Goal: Task Accomplishment & Management: Contribute content

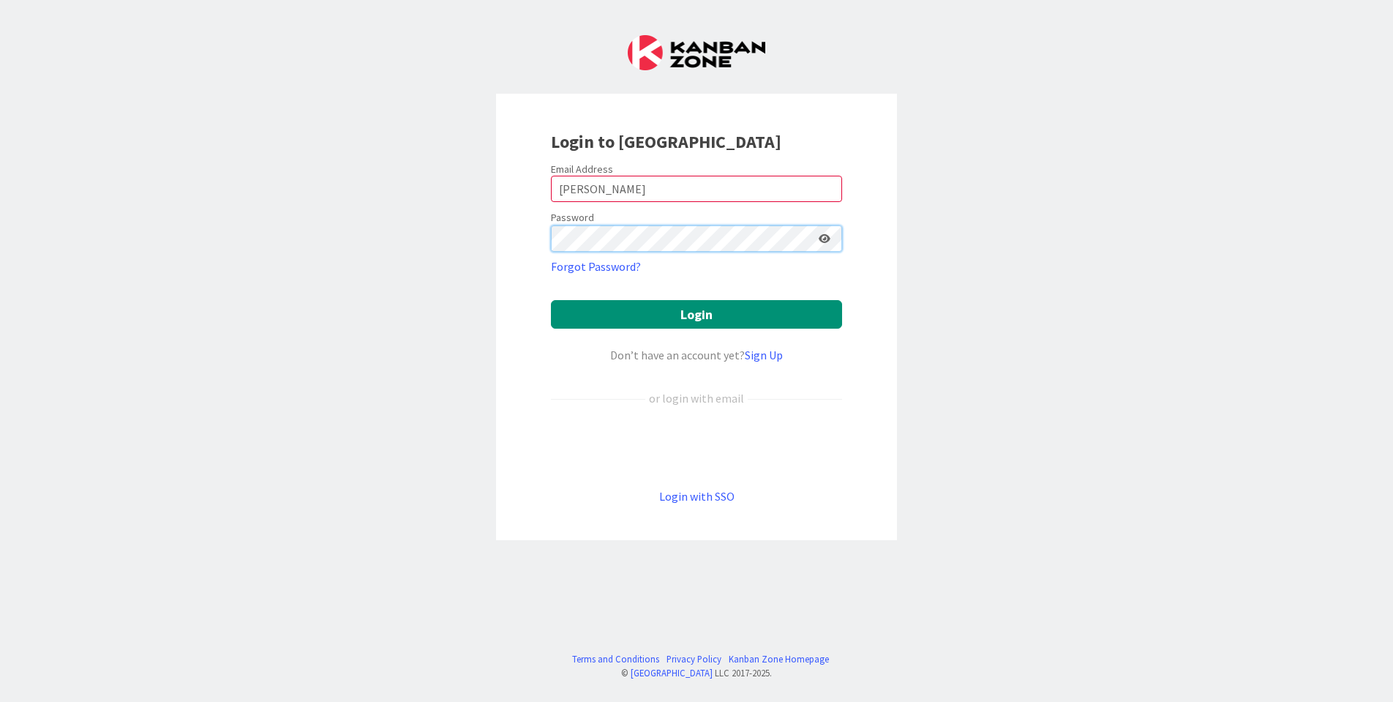
click at [697, 314] on button "Login" at bounding box center [696, 314] width 291 height 29
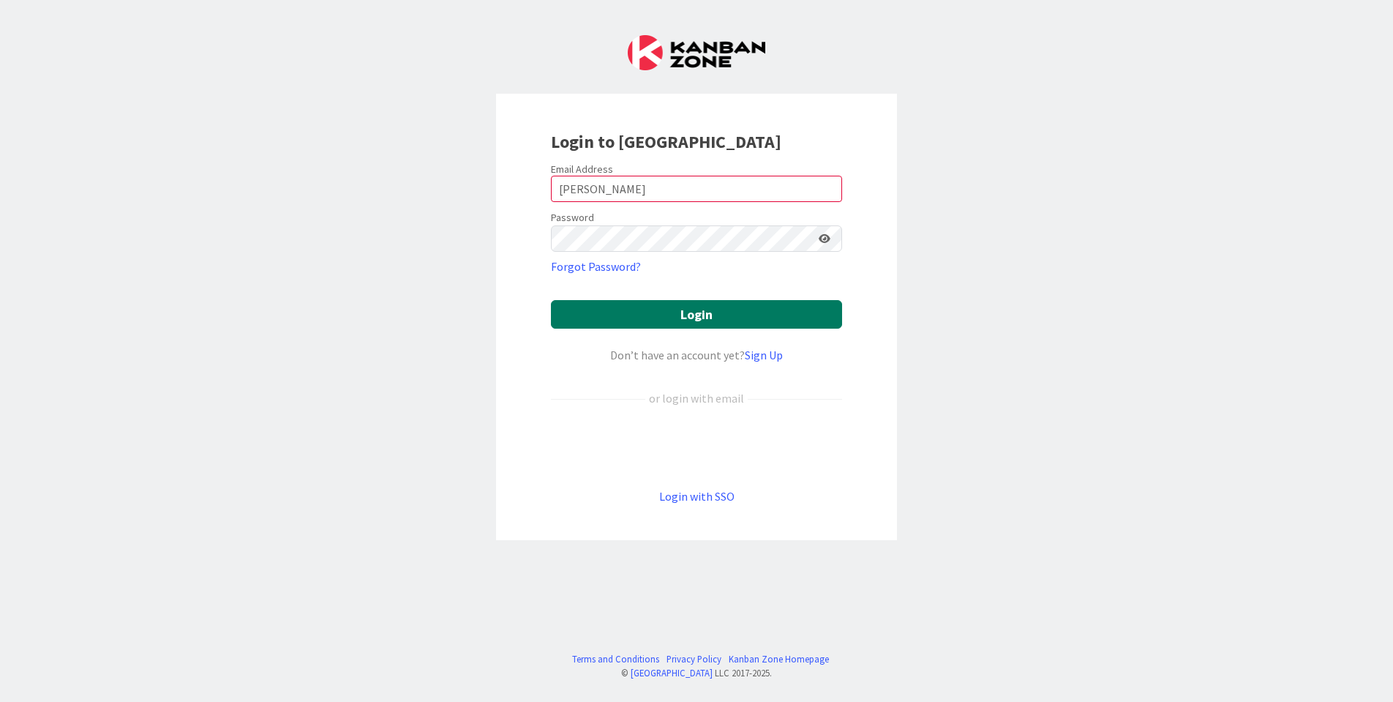
click at [730, 311] on button "Login" at bounding box center [696, 314] width 291 height 29
click at [697, 316] on button "Login" at bounding box center [696, 314] width 291 height 29
click at [697, 312] on button "Login" at bounding box center [696, 314] width 291 height 29
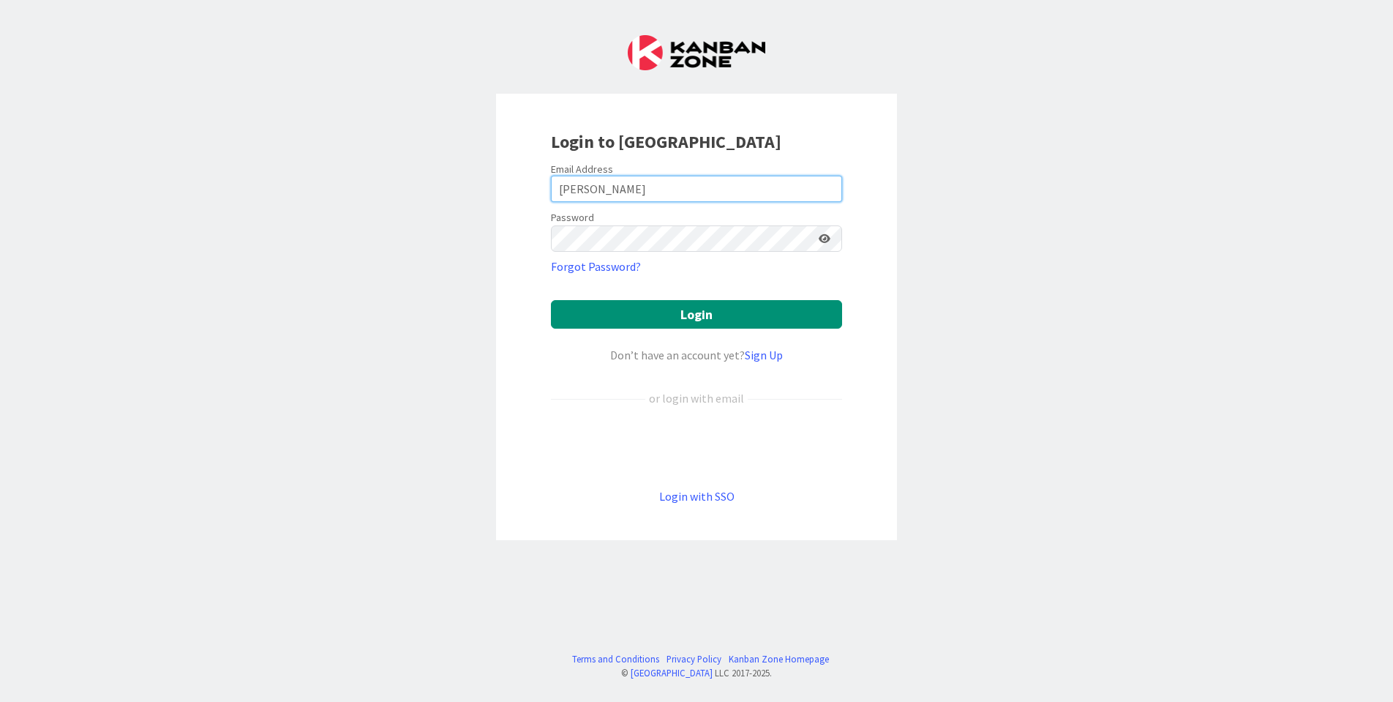
drag, startPoint x: 604, startPoint y: 188, endPoint x: 494, endPoint y: 176, distance: 110.4
click at [494, 176] on div "Login to [GEOGRAPHIC_DATA] Email Address [PERSON_NAME] Password Forgot Password…" at bounding box center [696, 351] width 1393 height 702
type input "[PERSON_NAME][EMAIL_ADDRESS][PERSON_NAME][DOMAIN_NAME]"
click at [697, 314] on button "Login" at bounding box center [696, 314] width 291 height 29
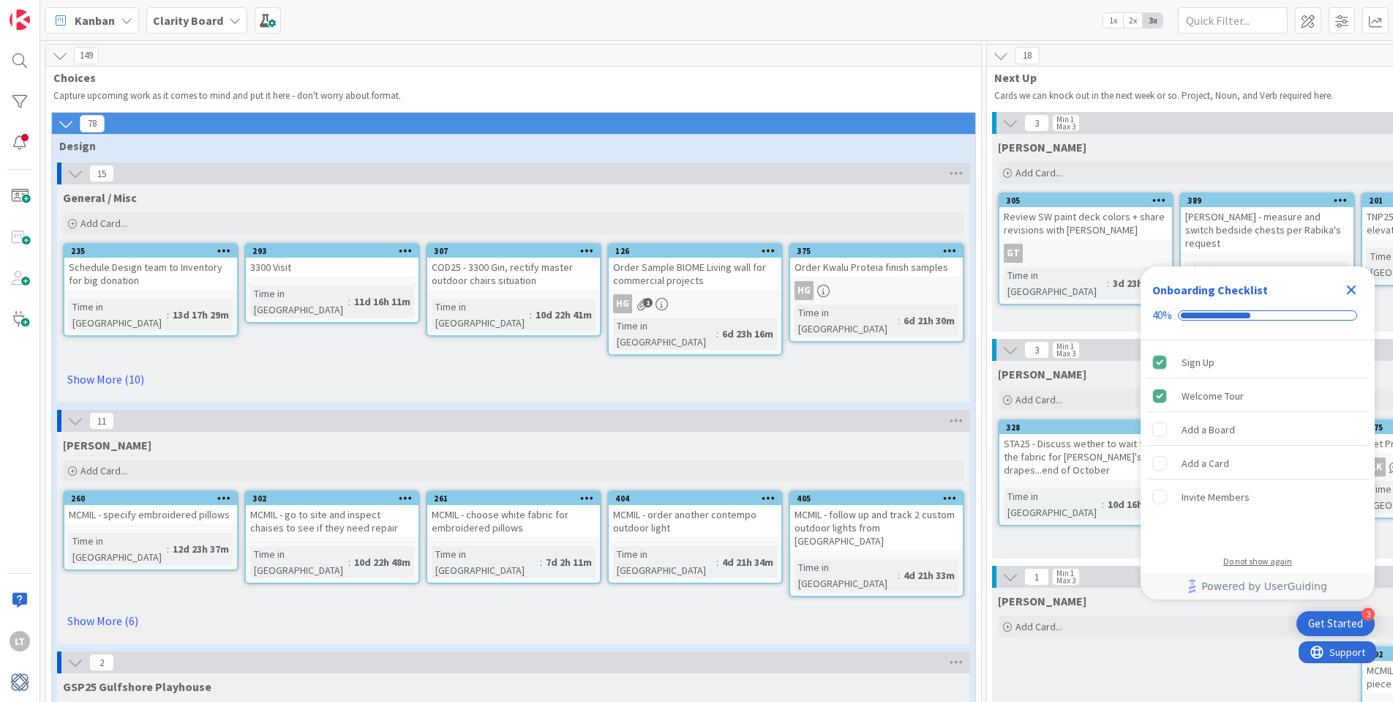
click at [1250, 559] on div "Do not show again" at bounding box center [1258, 561] width 69 height 12
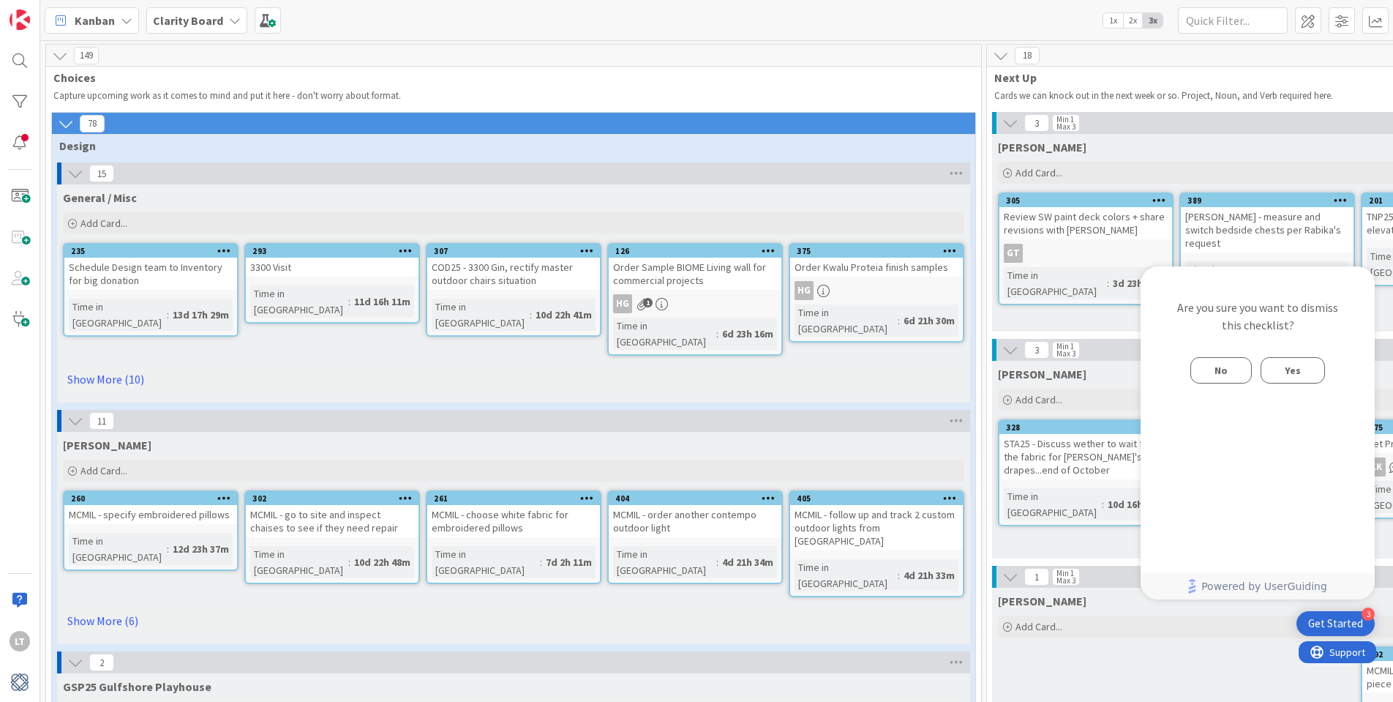
click at [1300, 369] on span "Yes" at bounding box center [1293, 371] width 16 height 18
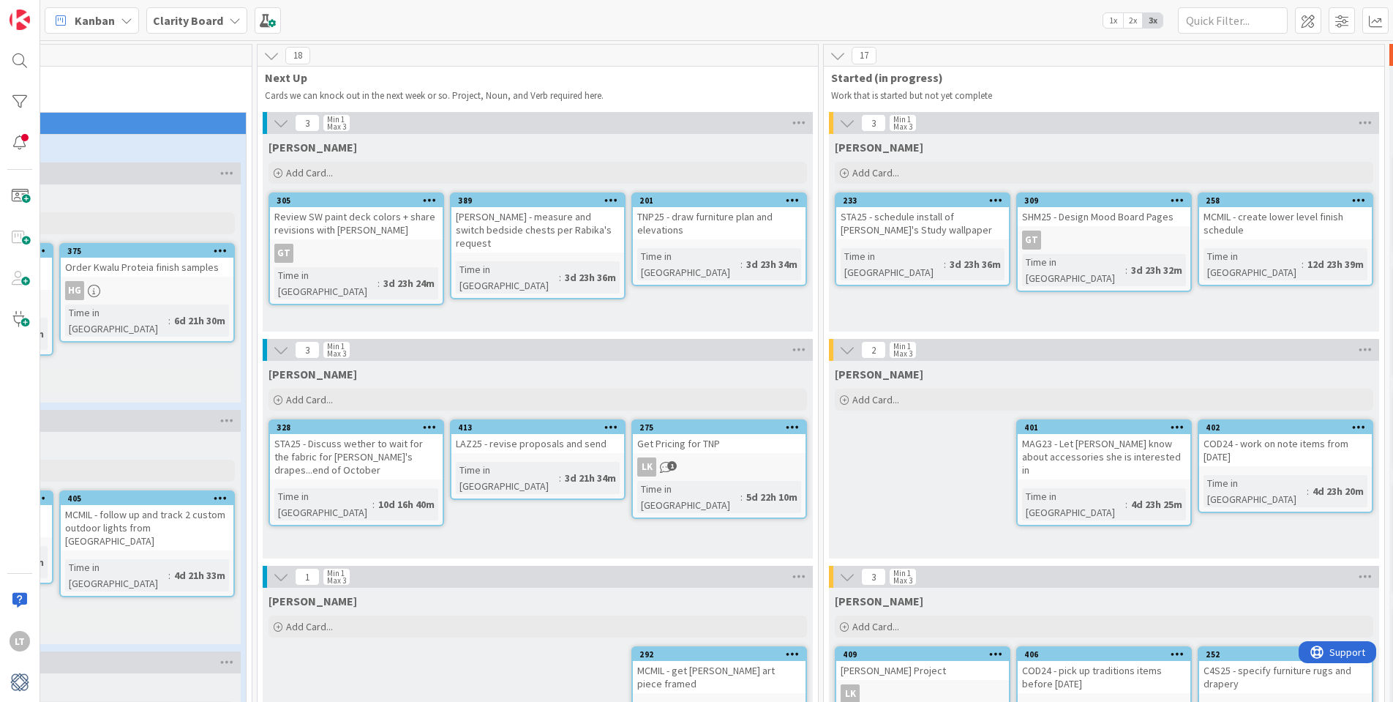
scroll to position [0, 738]
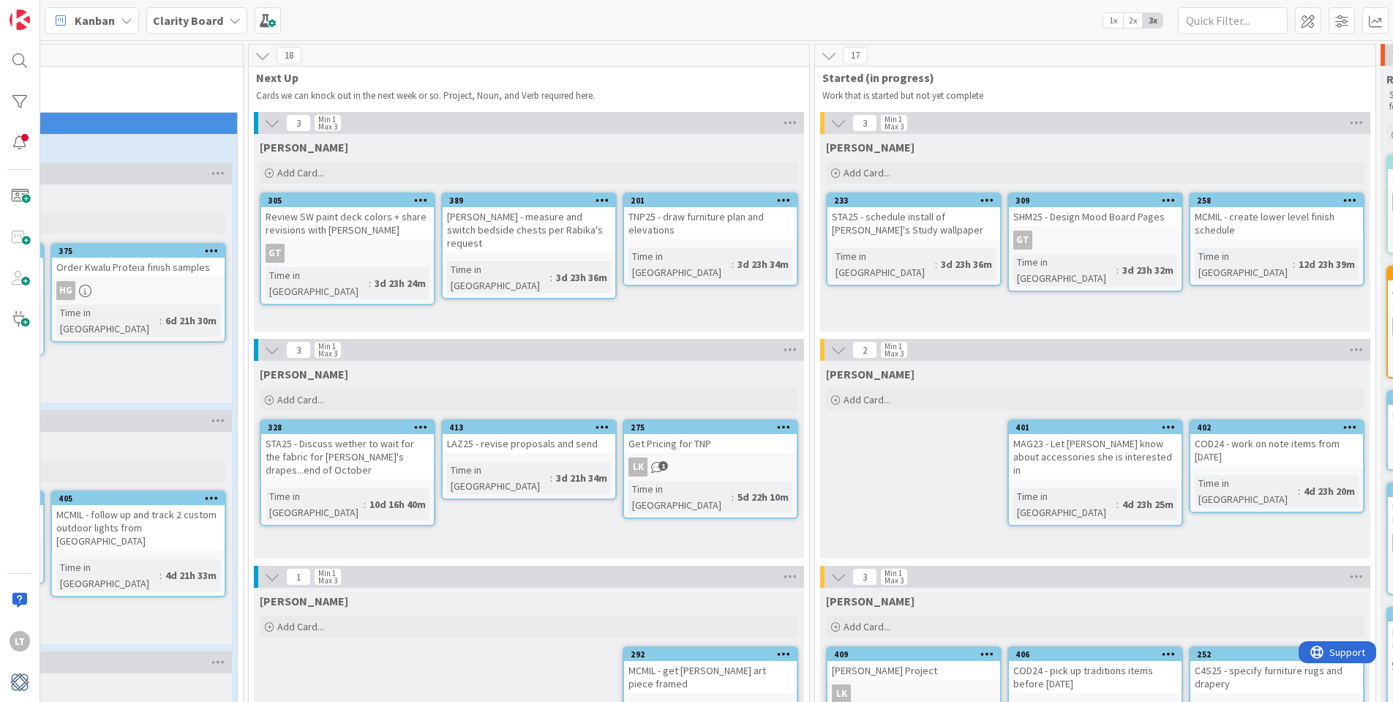
click at [661, 465] on span "1" at bounding box center [664, 466] width 10 height 10
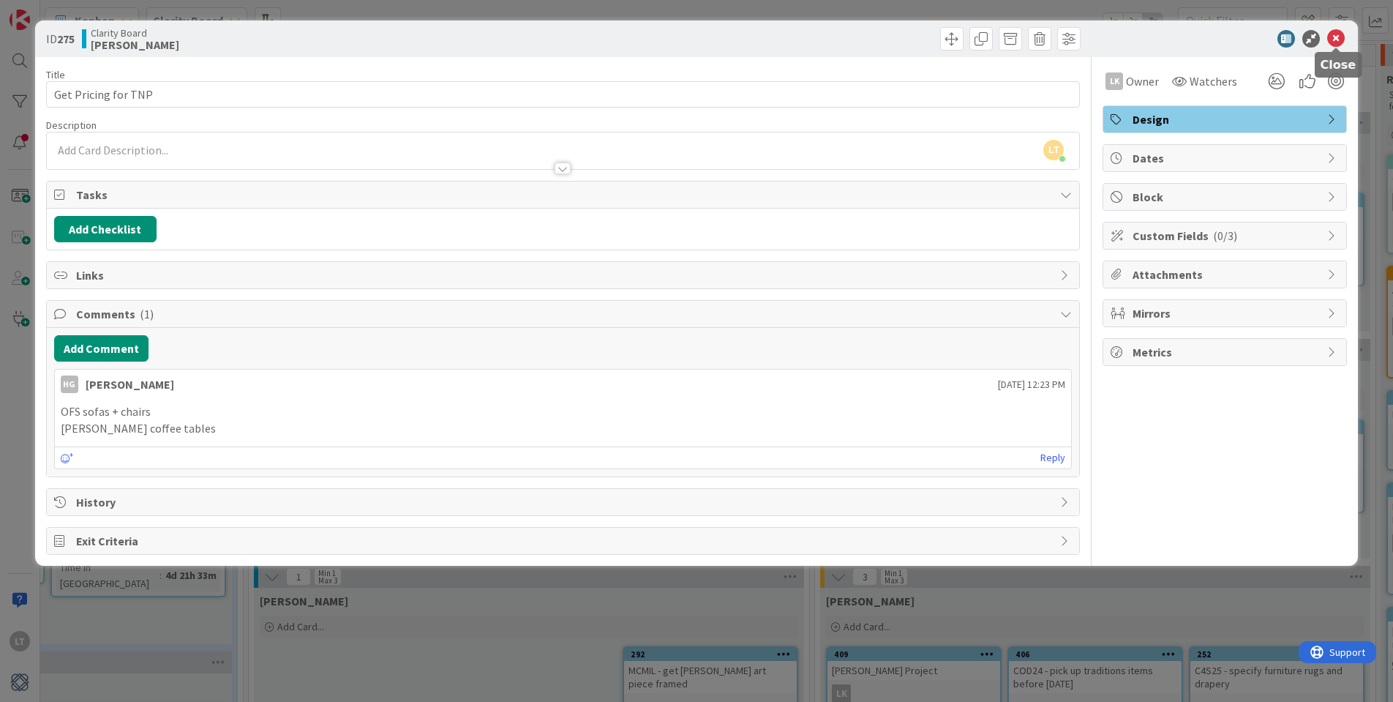
click at [1339, 40] on icon at bounding box center [1336, 39] width 18 height 18
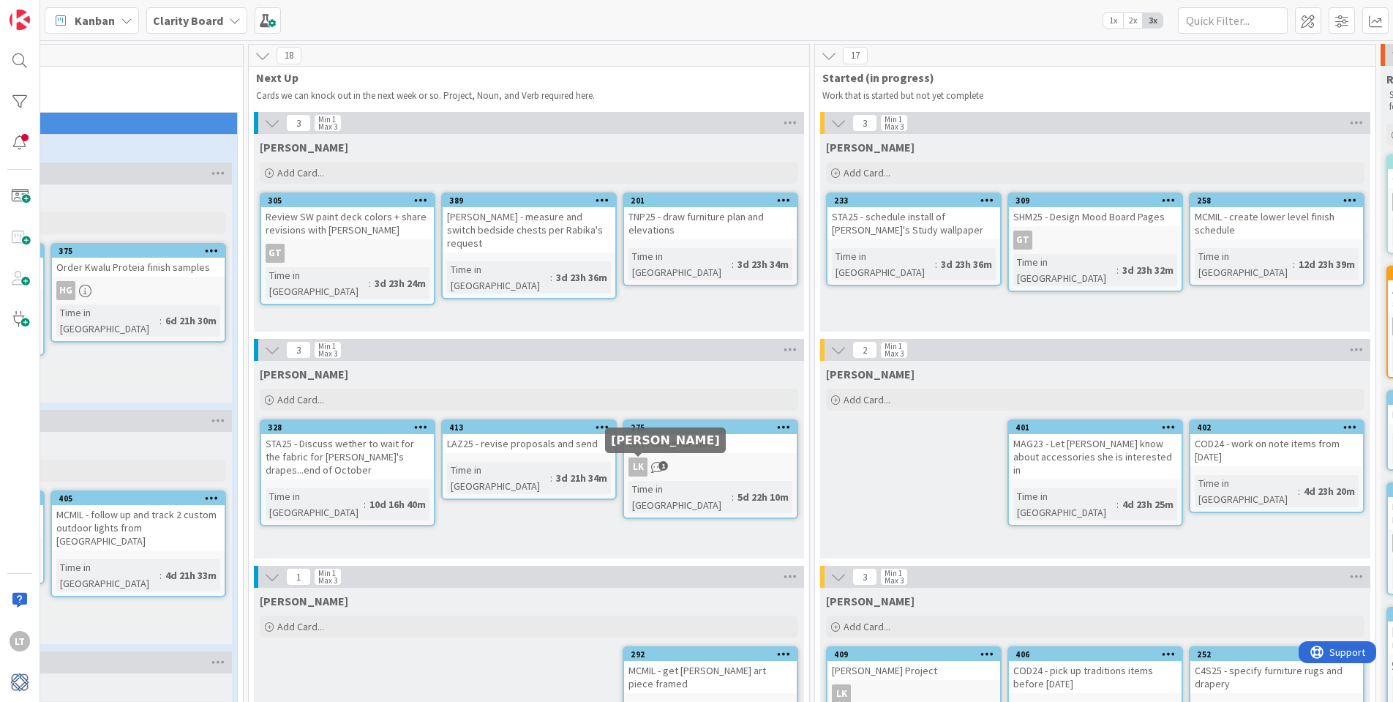
click at [638, 464] on div "LK" at bounding box center [638, 466] width 19 height 19
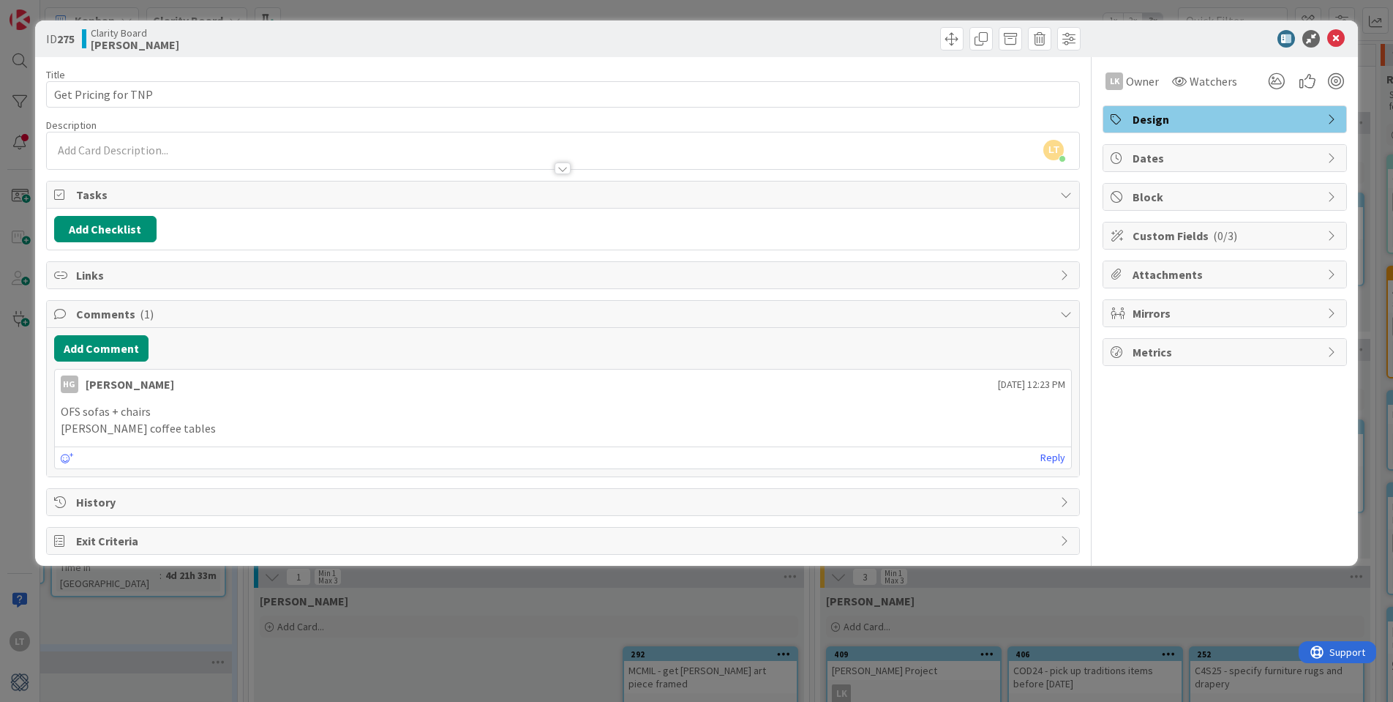
click at [123, 310] on span "Comments ( 1 )" at bounding box center [565, 314] width 978 height 18
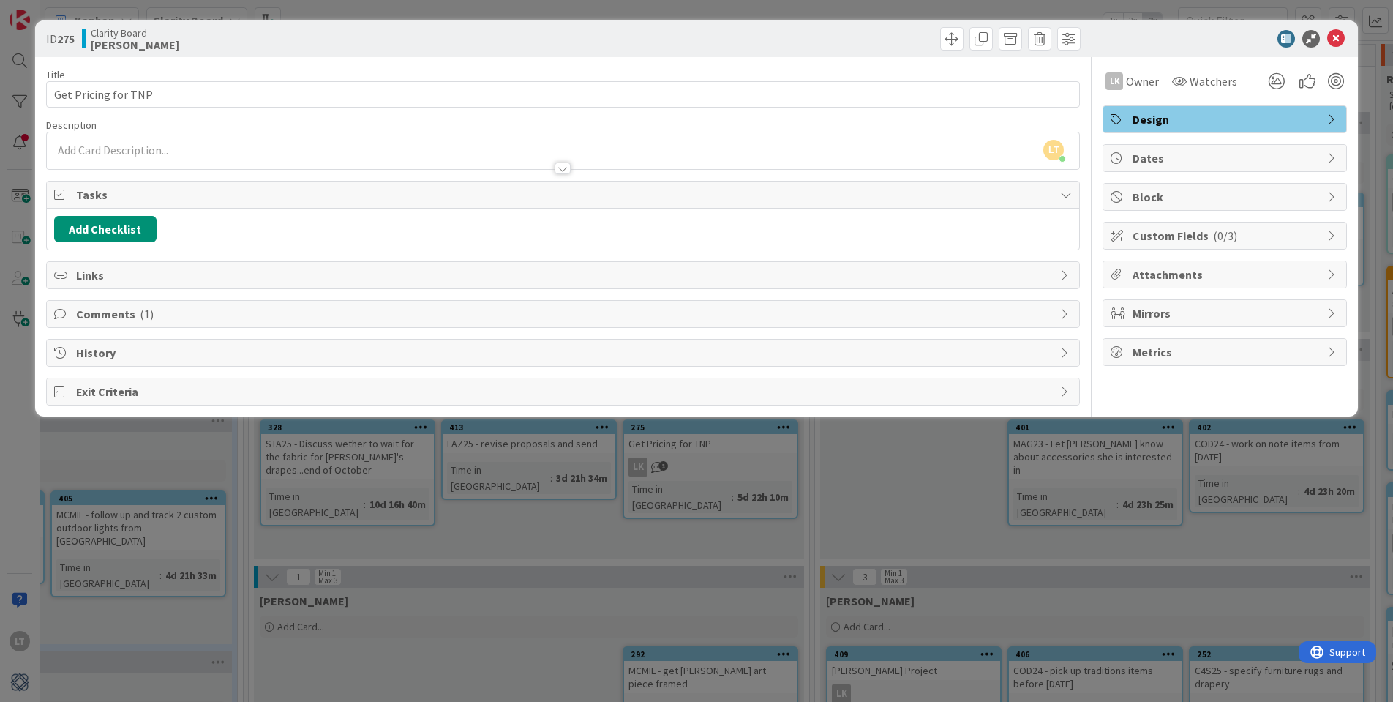
click at [123, 310] on span "Comments ( 1 )" at bounding box center [565, 314] width 978 height 18
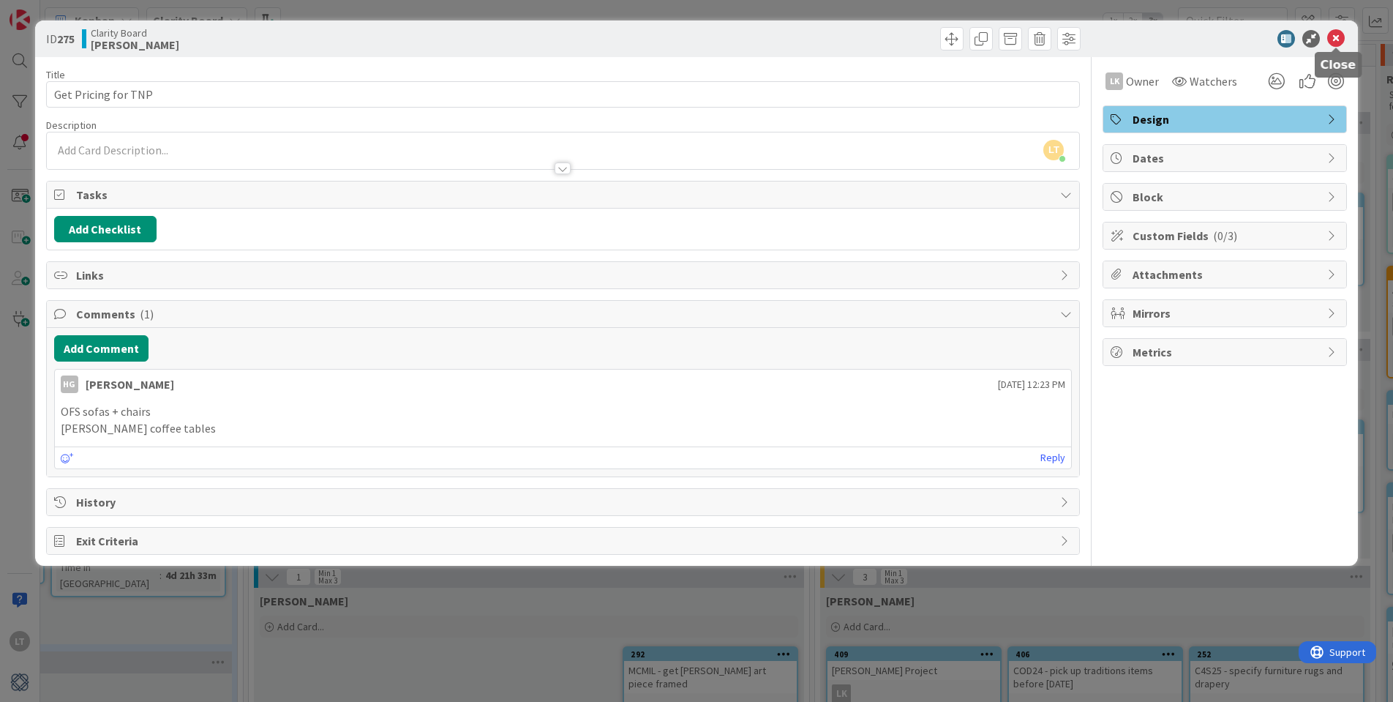
click at [1321, 45] on div at bounding box center [1217, 39] width 259 height 18
click at [1337, 39] on icon at bounding box center [1336, 39] width 18 height 18
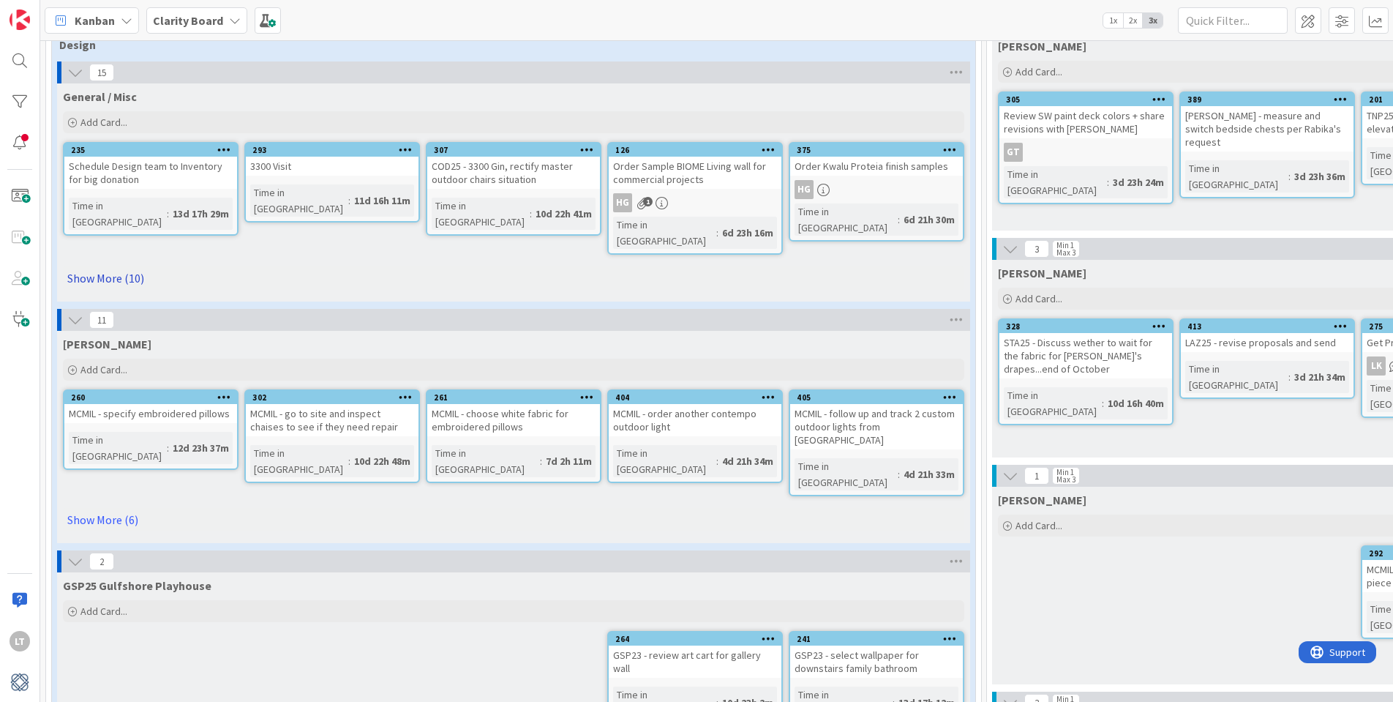
scroll to position [101, 0]
click at [110, 266] on link "Show More (10)" at bounding box center [514, 277] width 902 height 23
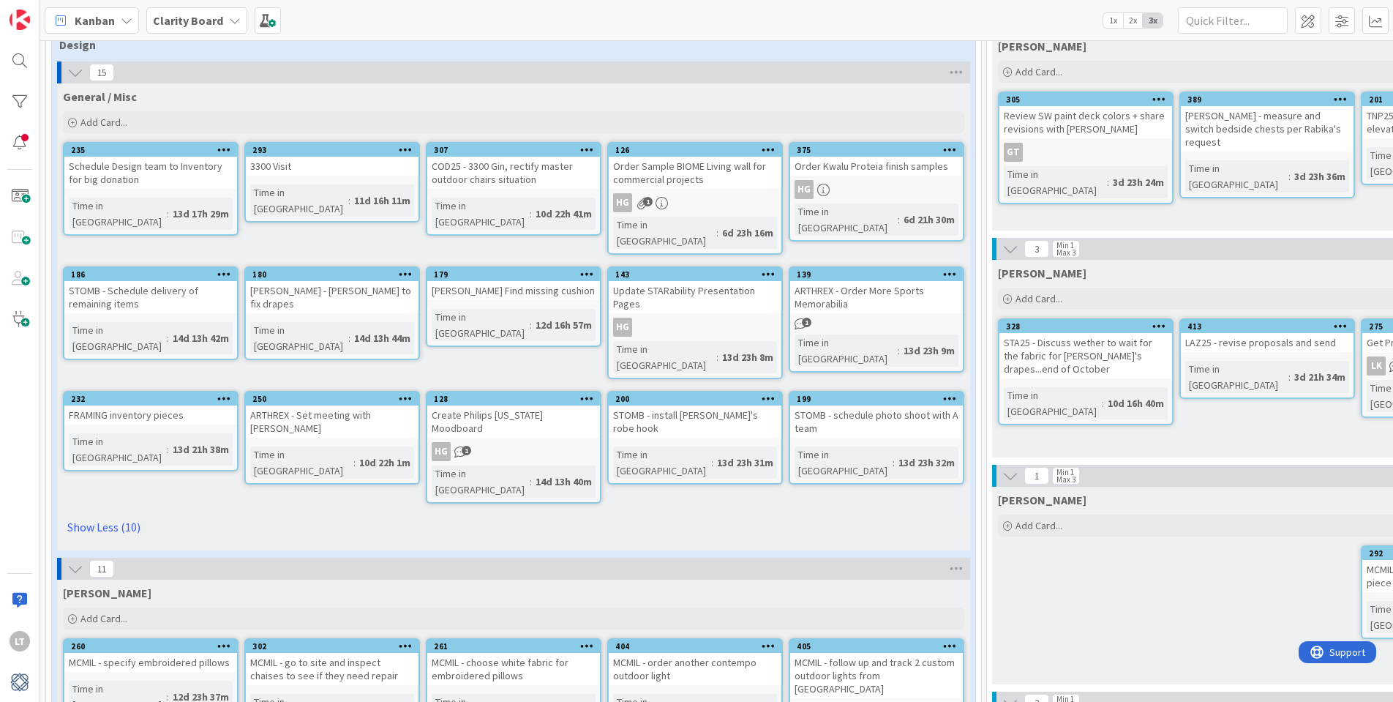
click at [465, 446] on span "1" at bounding box center [467, 451] width 10 height 10
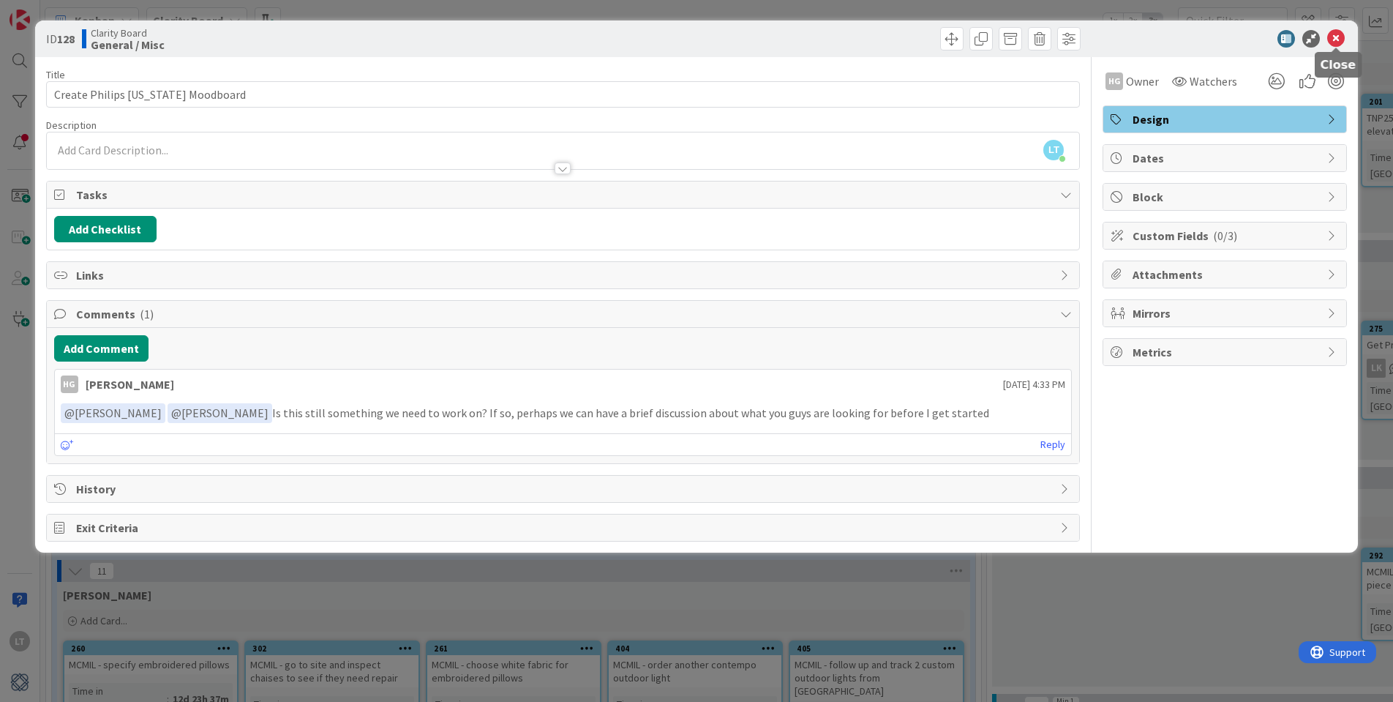
click at [1337, 38] on icon at bounding box center [1336, 39] width 18 height 18
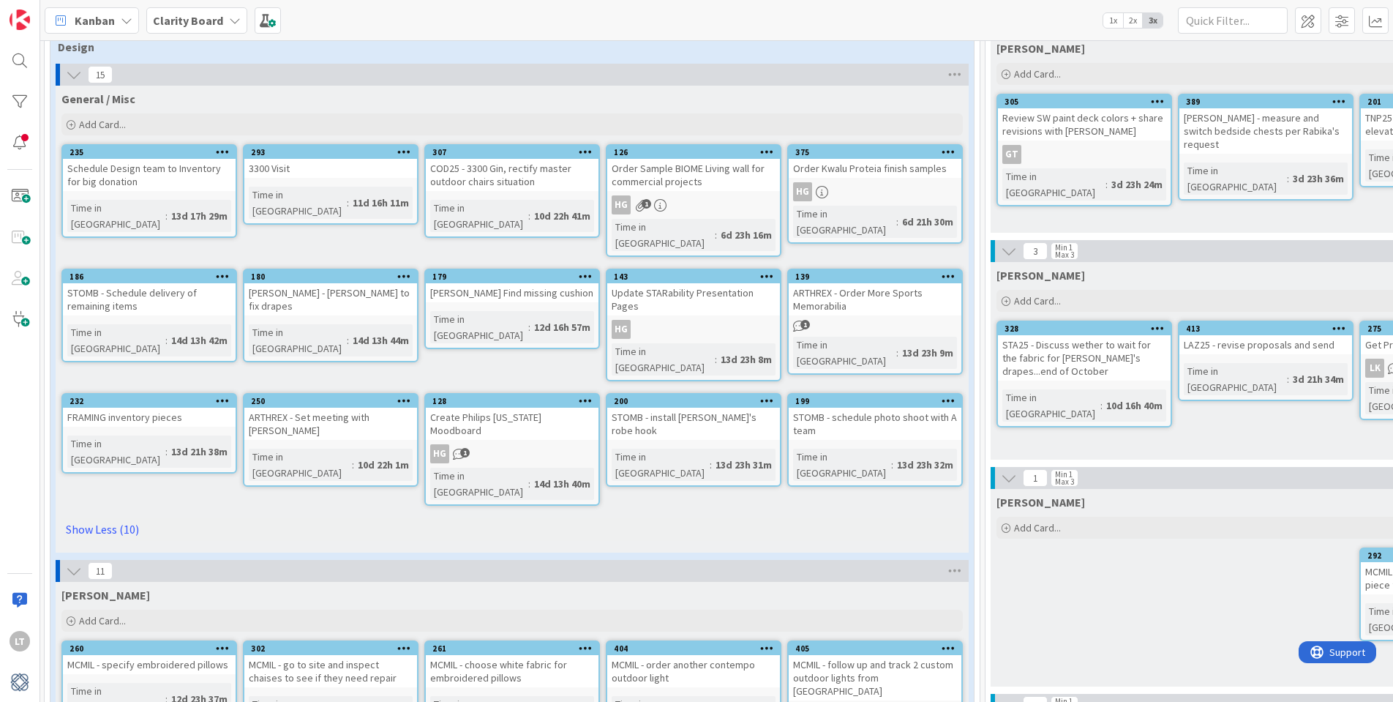
click at [806, 320] on span "1" at bounding box center [806, 325] width 10 height 10
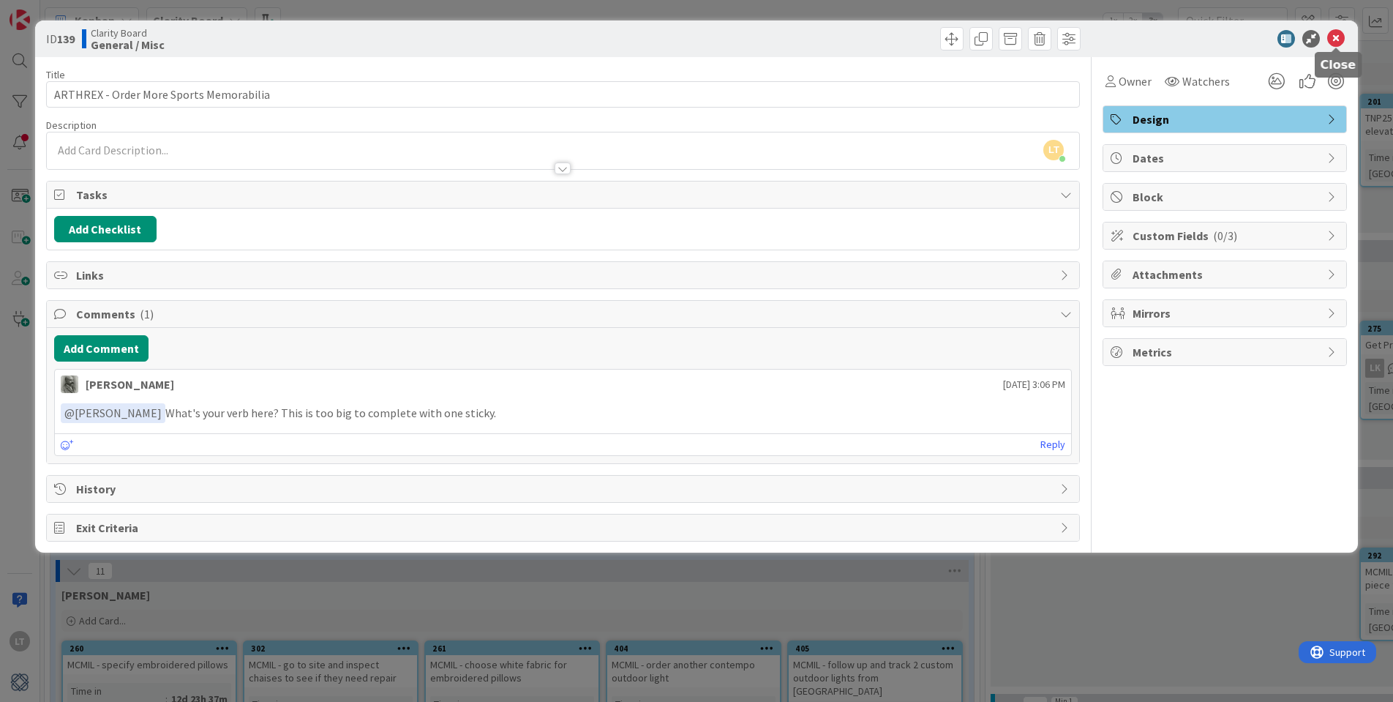
click at [1333, 37] on icon at bounding box center [1336, 39] width 18 height 18
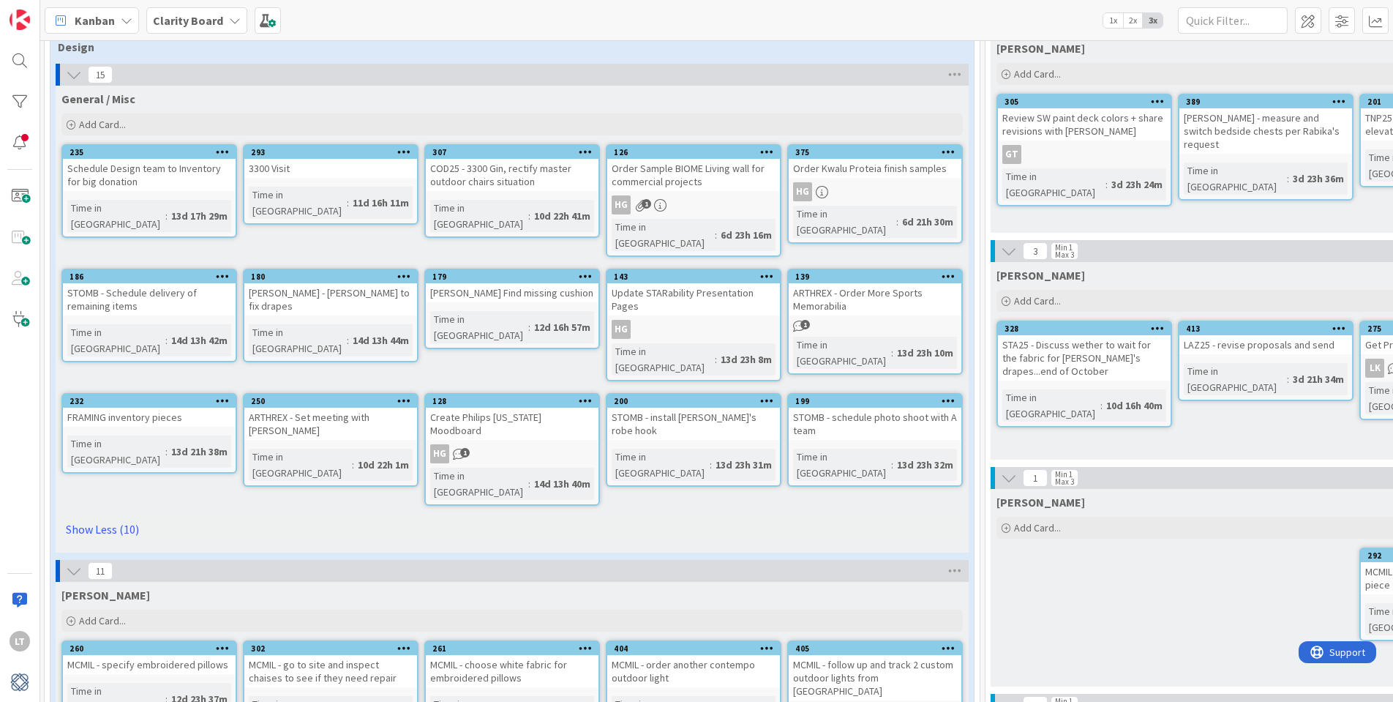
click at [686, 205] on div "HG 1" at bounding box center [693, 204] width 173 height 19
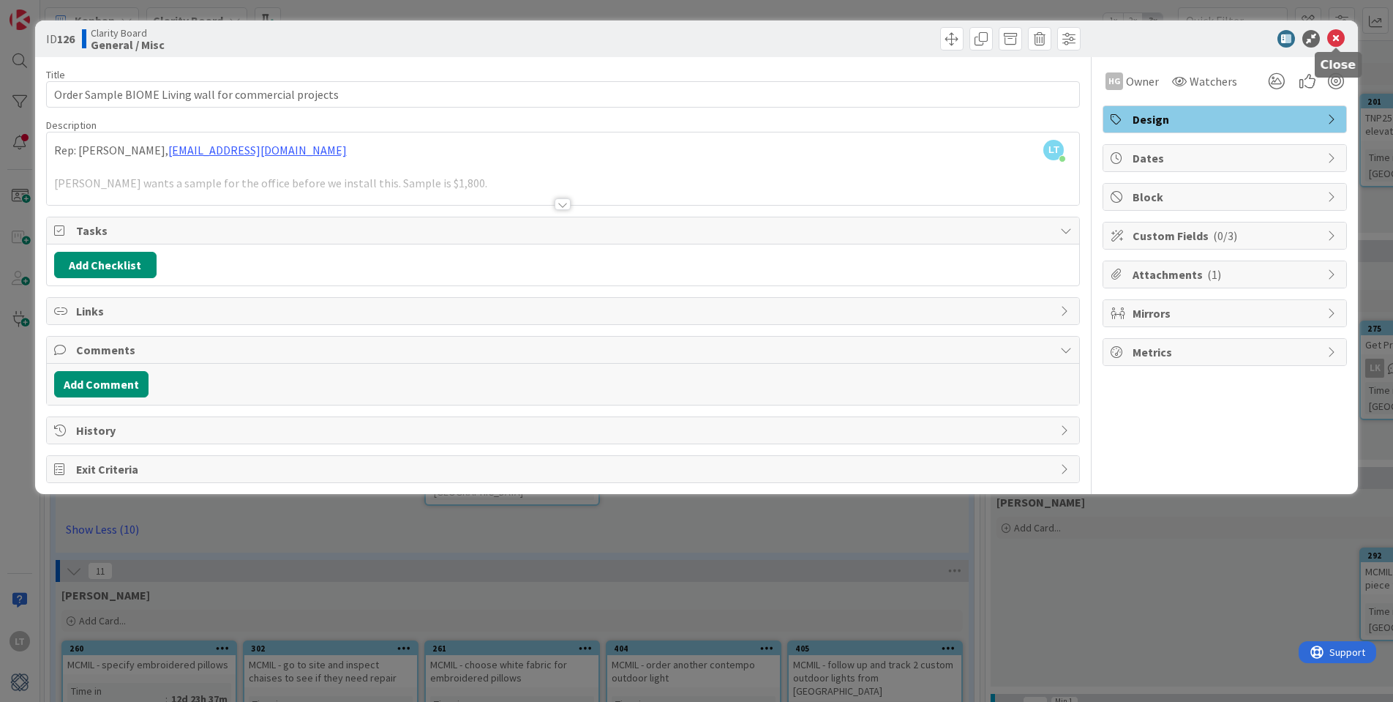
click at [1342, 34] on icon at bounding box center [1336, 39] width 18 height 18
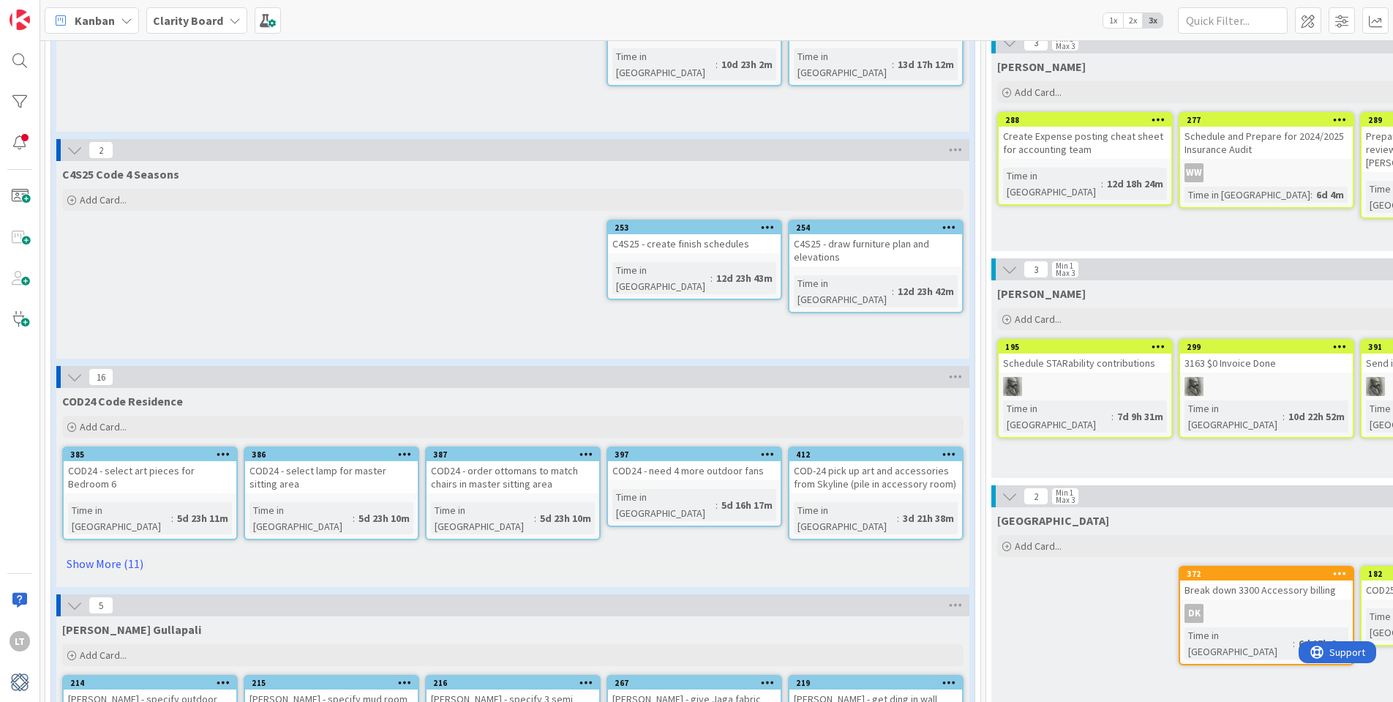
scroll to position [995, 1]
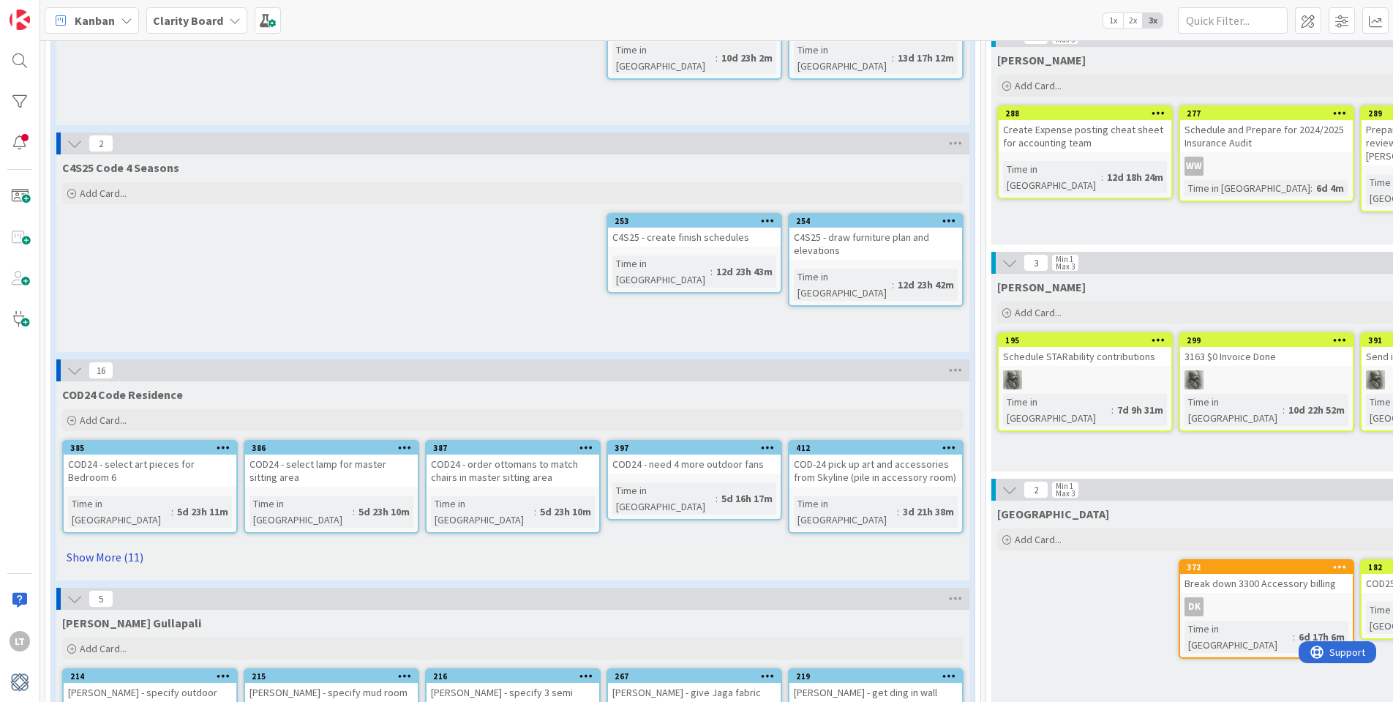
click at [124, 545] on link "Show More (11)" at bounding box center [513, 556] width 902 height 23
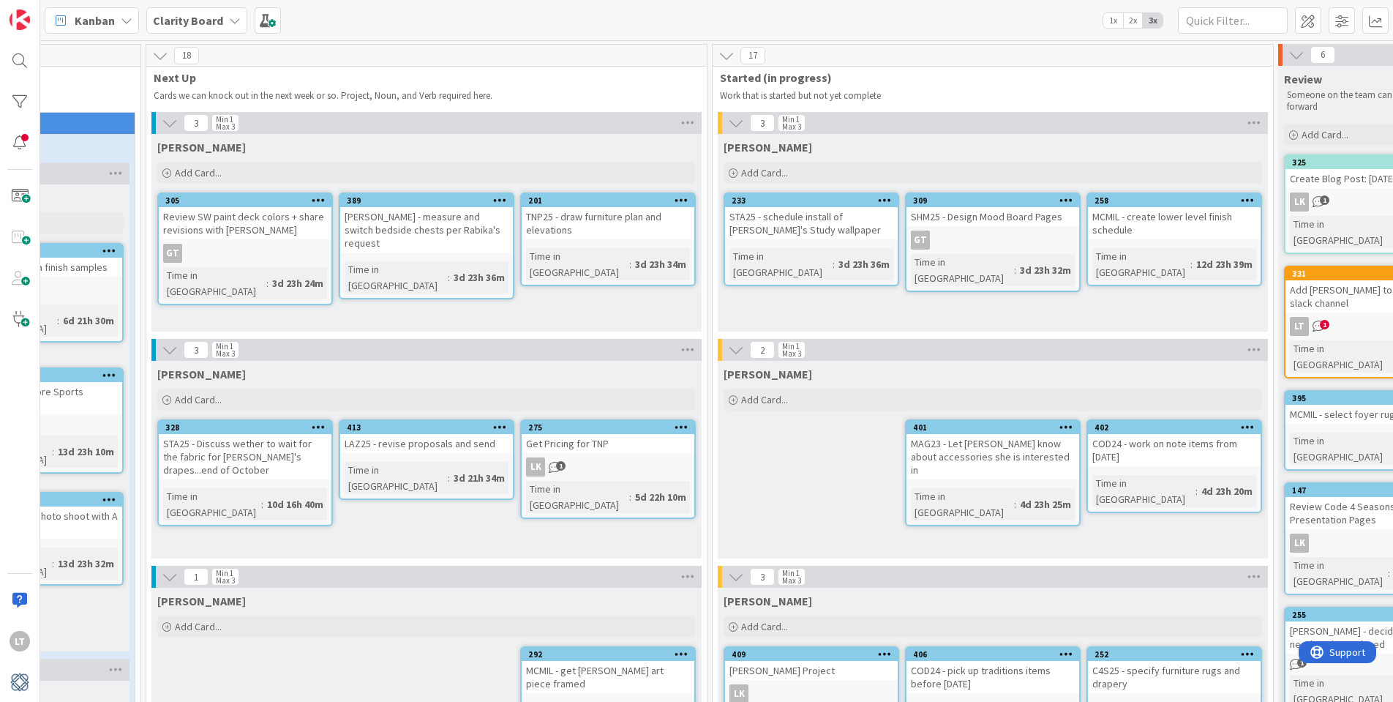
scroll to position [0, 843]
click at [563, 467] on span "1" at bounding box center [559, 466] width 10 height 10
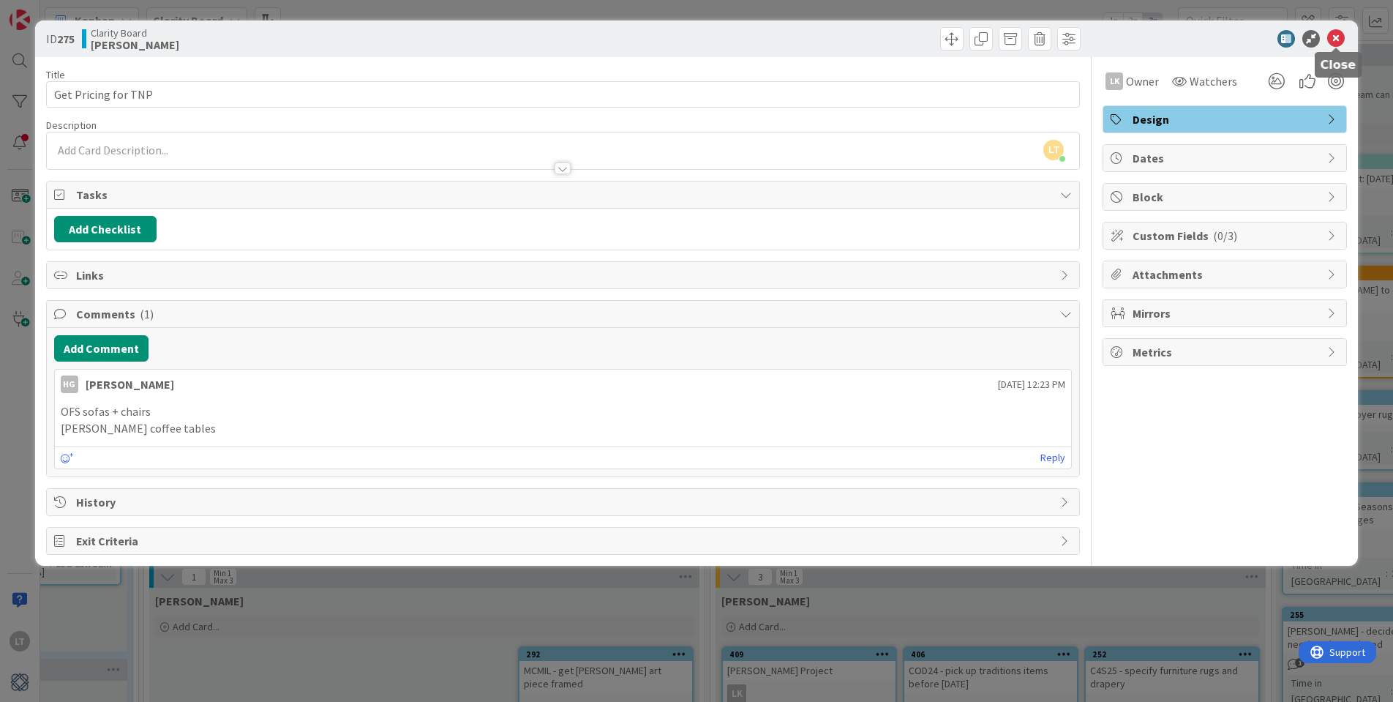
click at [1339, 38] on icon at bounding box center [1336, 39] width 18 height 18
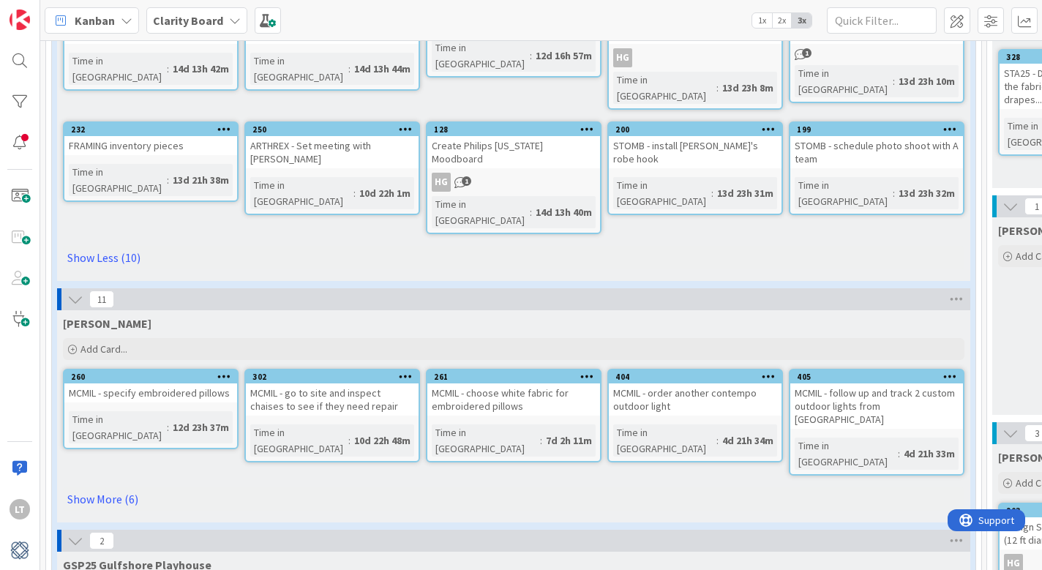
scroll to position [371, 0]
click at [105, 487] on link "Show More (6)" at bounding box center [514, 498] width 902 height 23
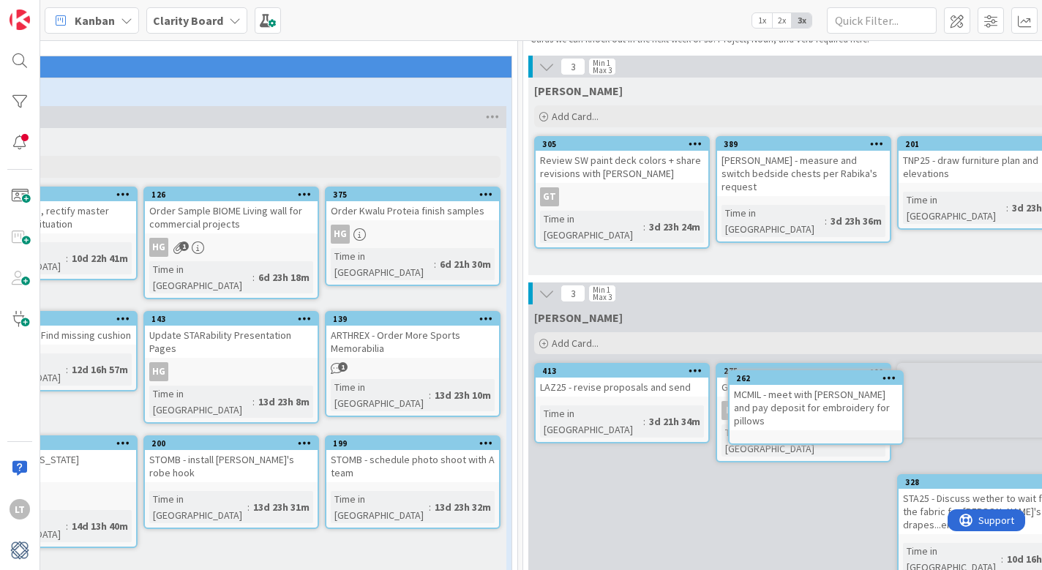
scroll to position [56, 470]
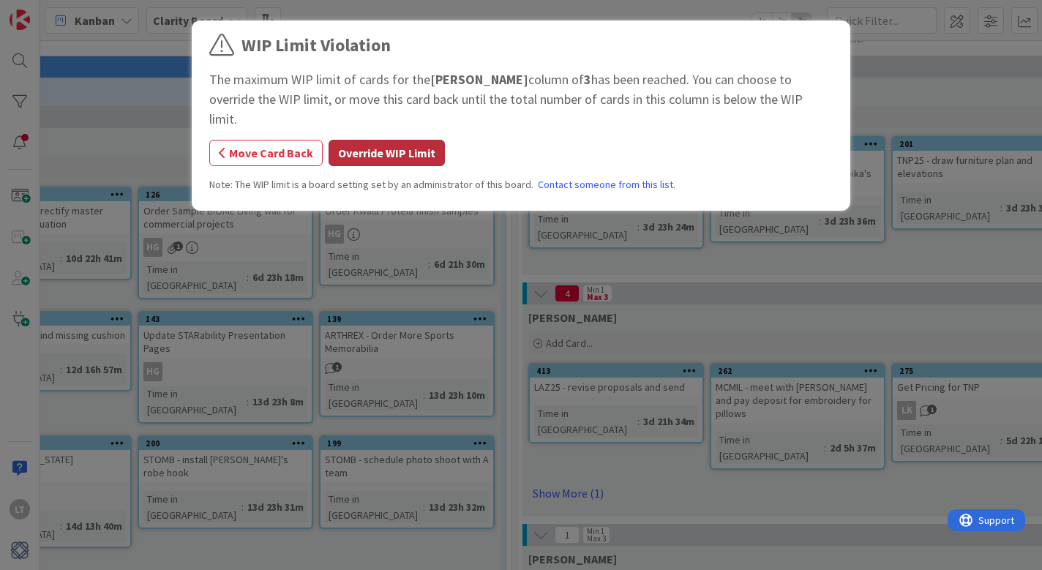
click at [375, 140] on button "Override WIP Limit" at bounding box center [387, 153] width 116 height 26
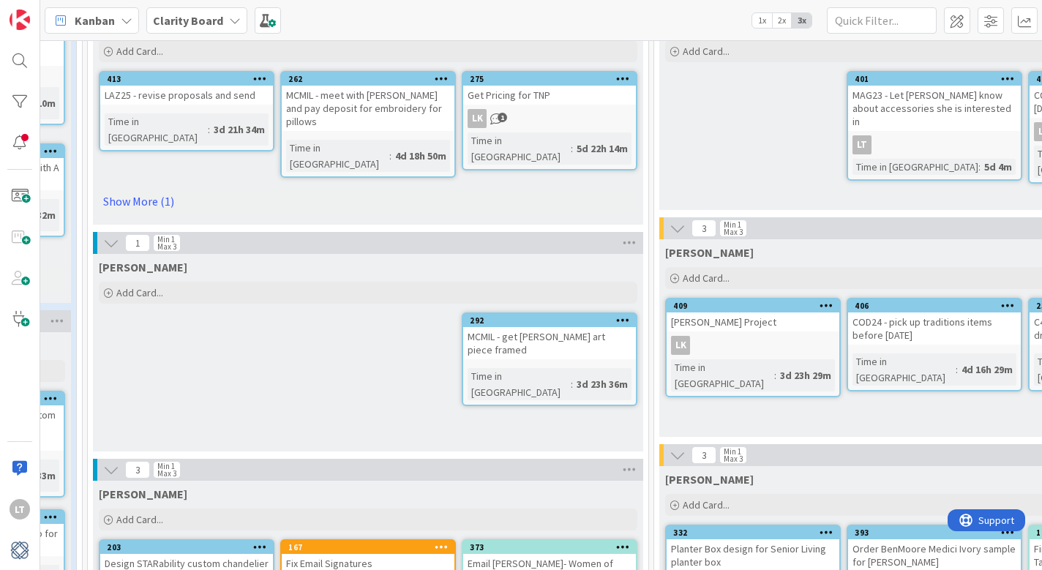
scroll to position [351, 899]
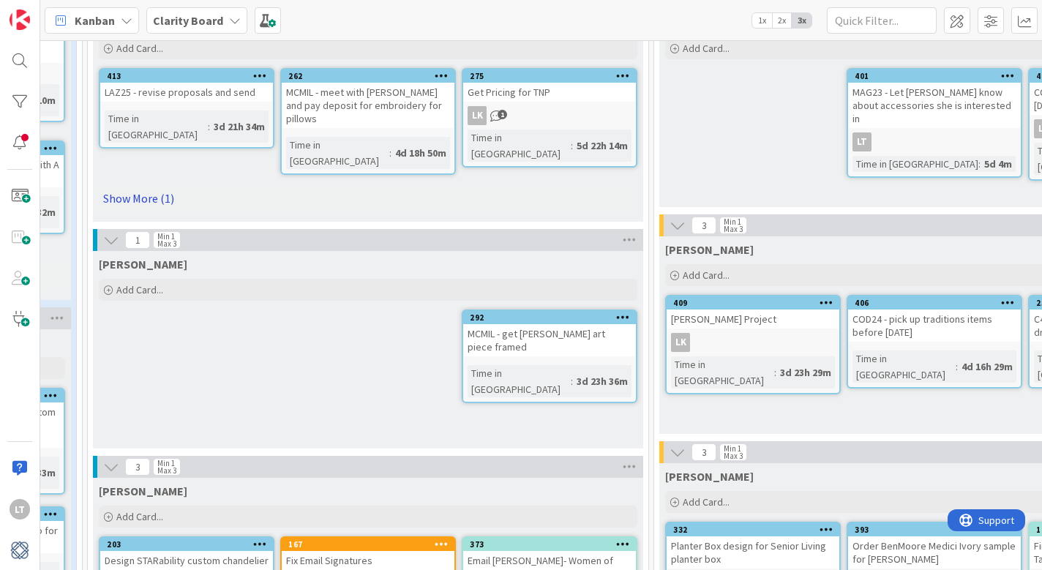
click at [149, 187] on link "Show More (1)" at bounding box center [368, 198] width 539 height 23
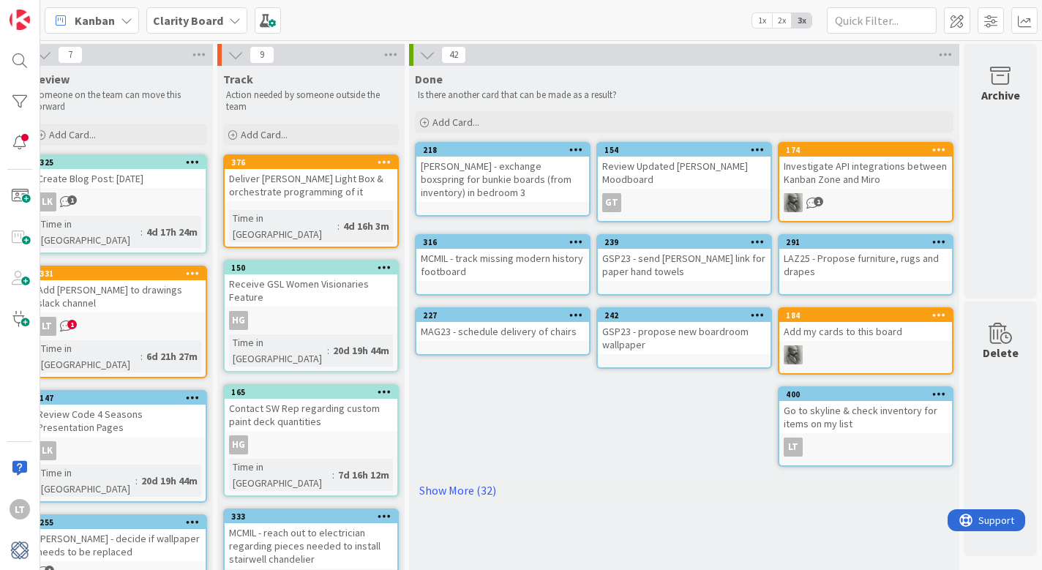
scroll to position [0, 0]
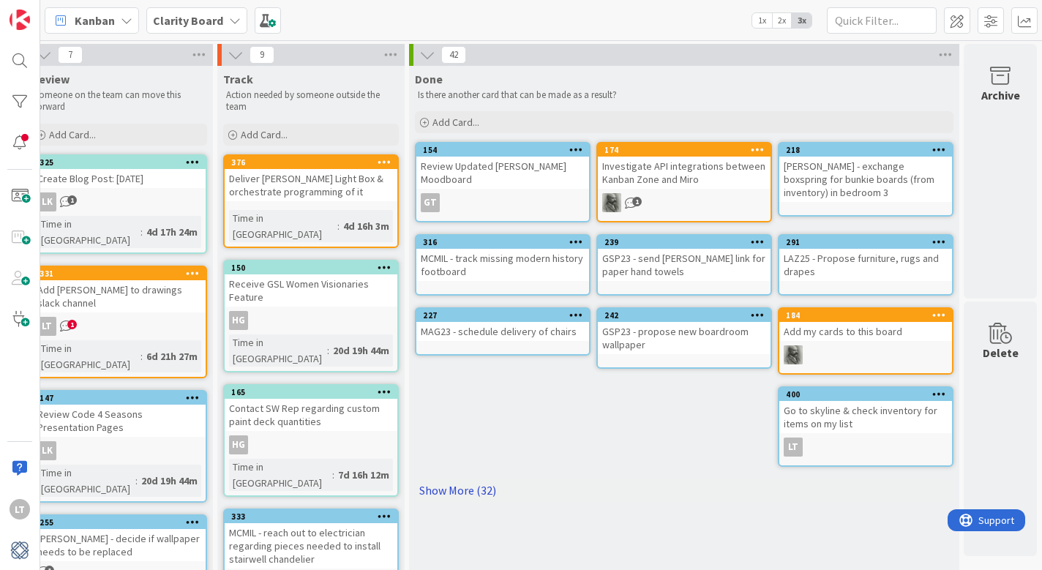
click at [463, 498] on link "Show More (32)" at bounding box center [684, 490] width 539 height 23
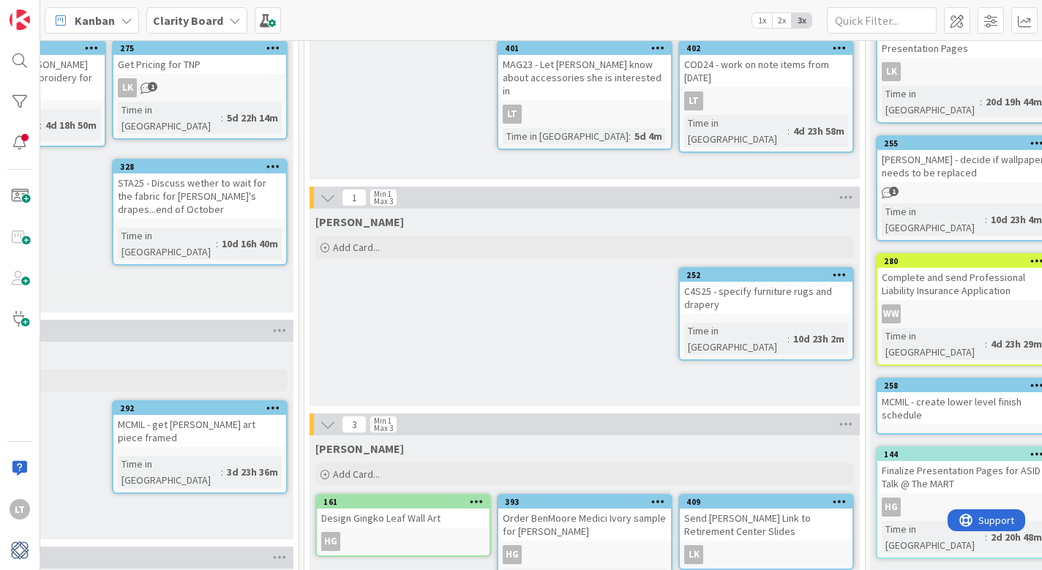
scroll to position [383, 1249]
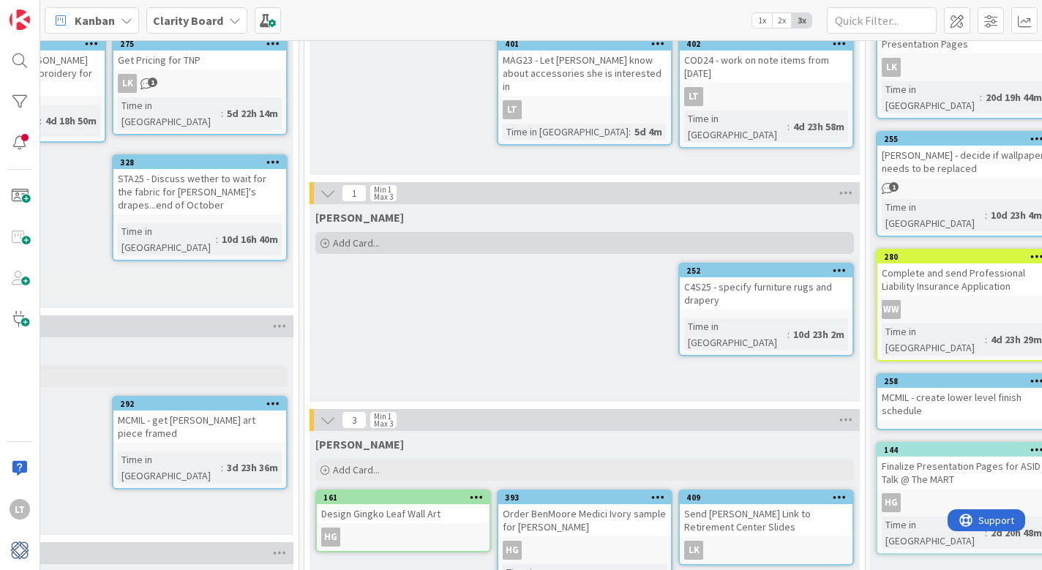
click at [393, 240] on div "Add Card..." at bounding box center [584, 243] width 539 height 22
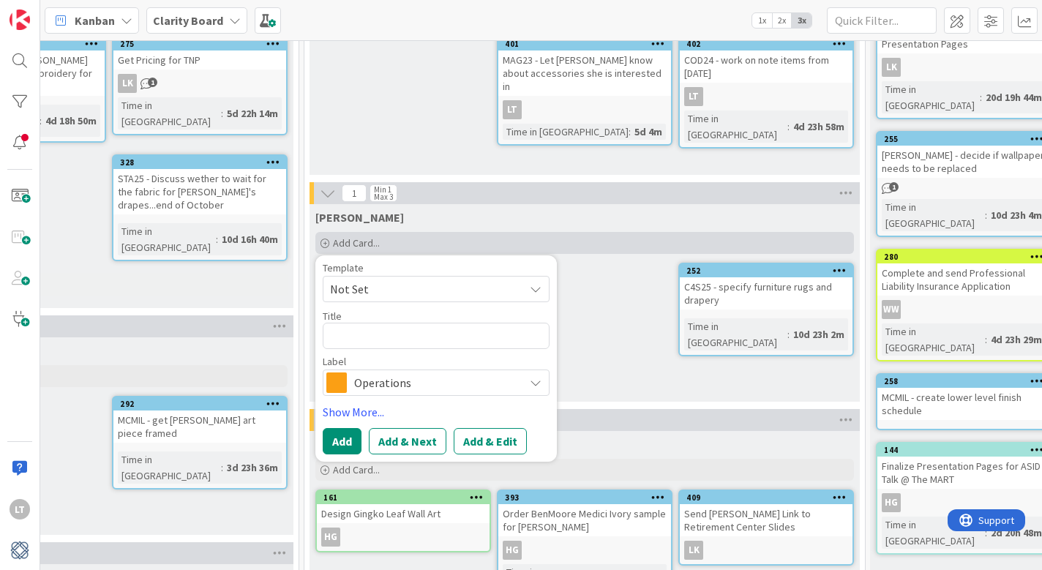
type textarea "x"
type textarea "G"
type textarea "x"
type textarea "Gr"
type textarea "x"
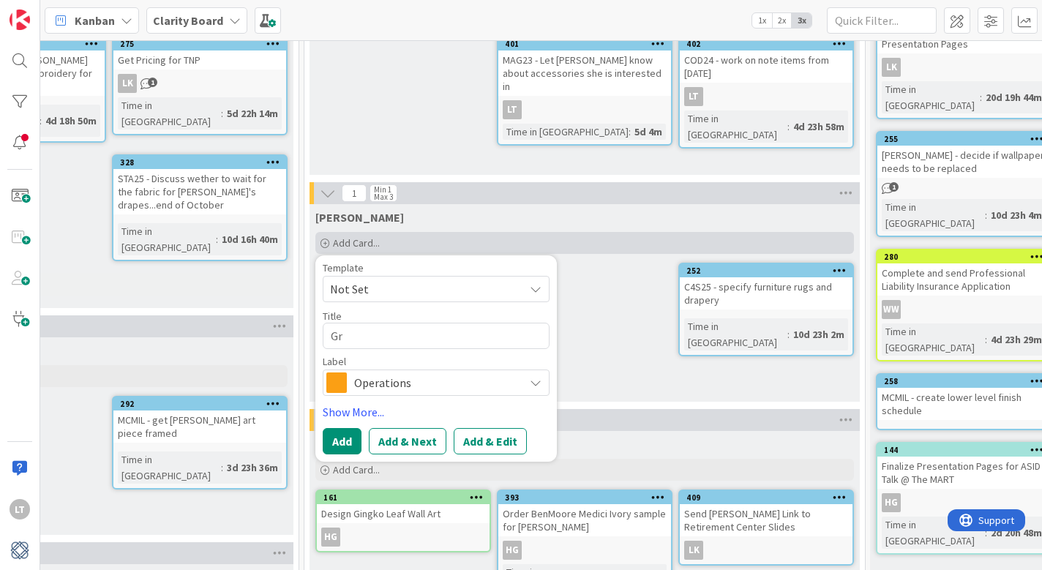
type textarea "Gri"
type textarea "x"
type textarea "Gr"
type textarea "x"
type textarea "G"
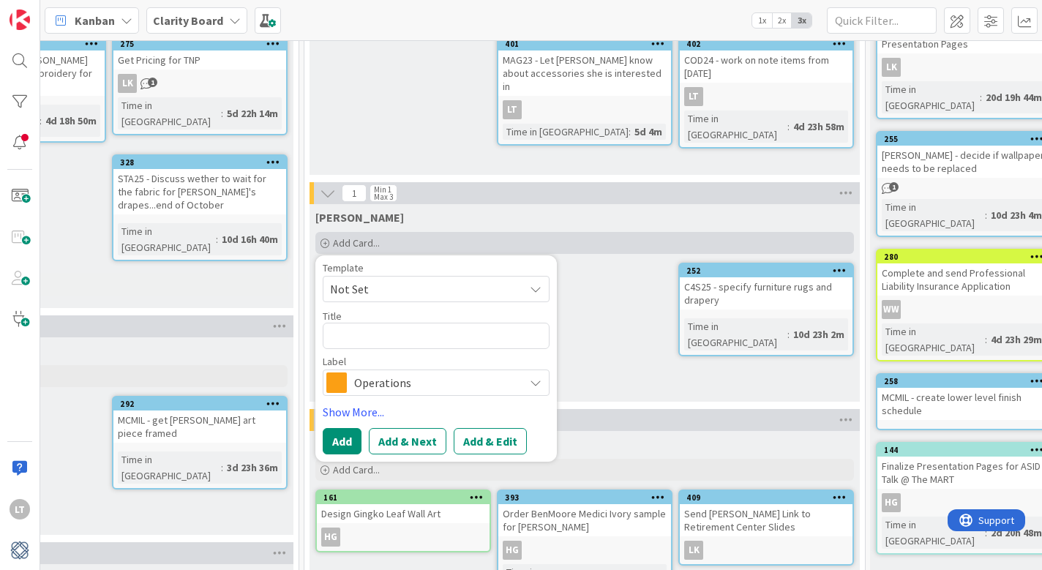
type textarea "x"
type textarea "G"
type textarea "x"
type textarea "GR"
type textarea "x"
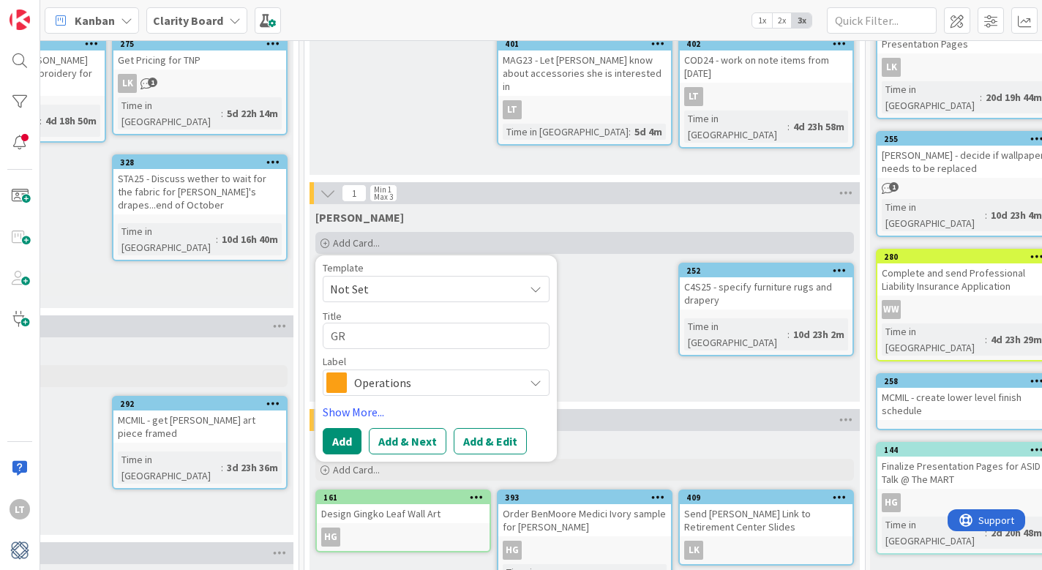
type textarea "GRI"
type textarea "x"
type textarea "GRIG"
type textarea "x"
type textarea "[PERSON_NAME]"
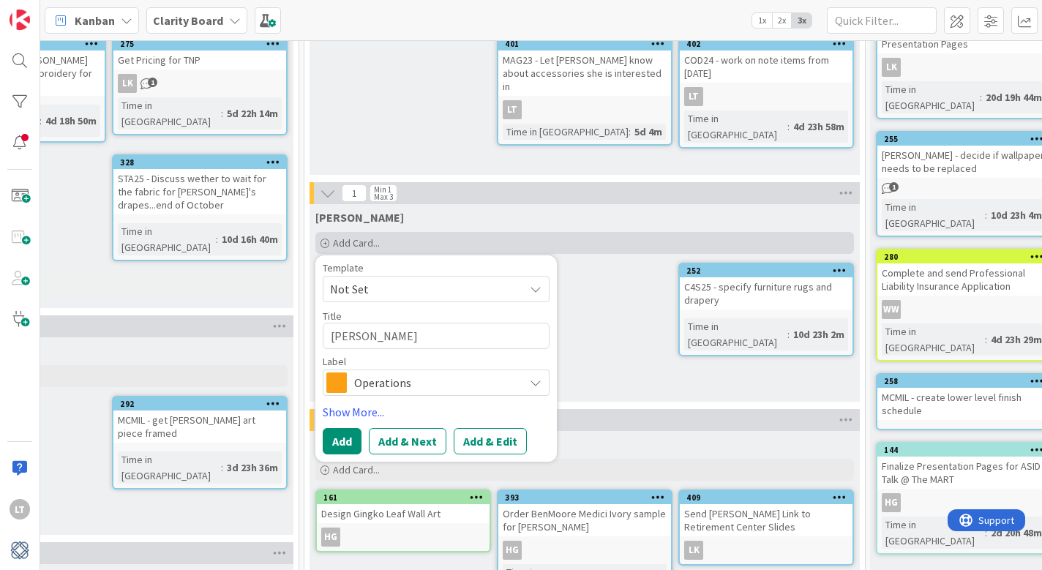
type textarea "x"
type textarea "GRIGGW"
type textarea "x"
type textarea "GRIGGWS"
type textarea "x"
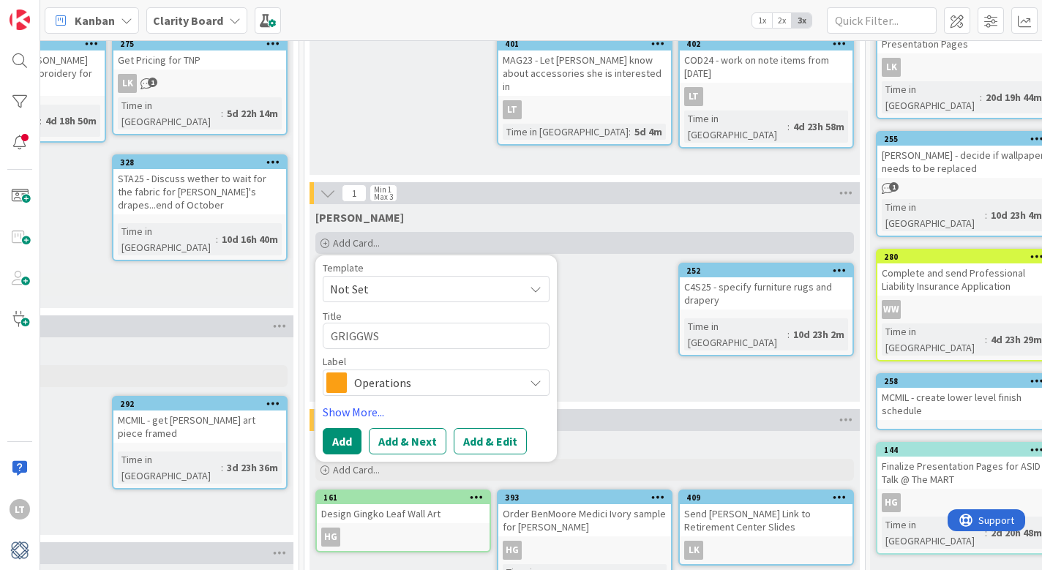
type textarea "GRIGGWS"
type textarea "x"
type textarea "GRIGGWS -"
type textarea "x"
type textarea "GRIGGWS -"
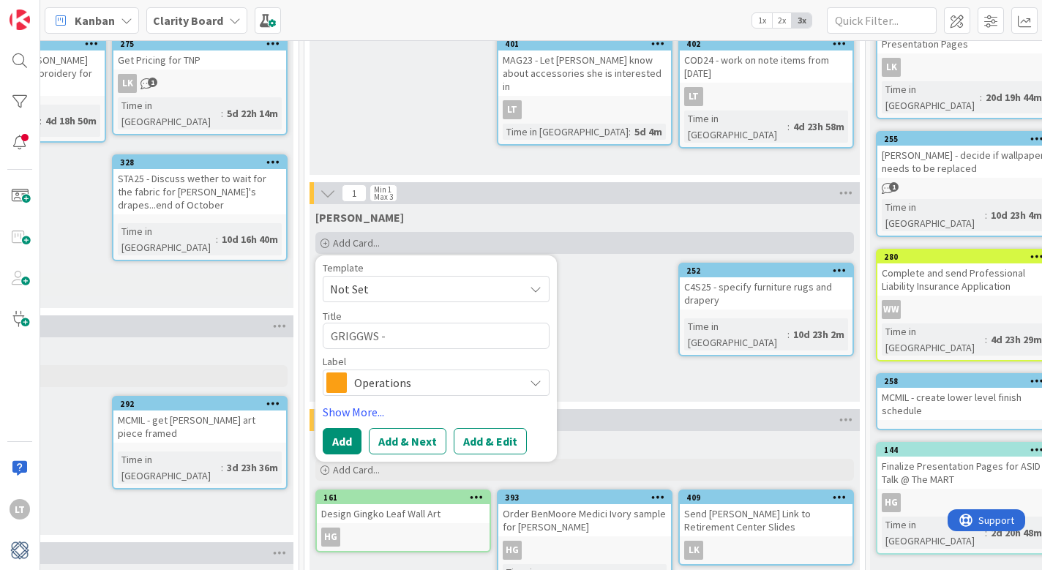
type textarea "x"
type textarea "GRIGGWS -"
type textarea "x"
type textarea "GRIGGWS"
type textarea "x"
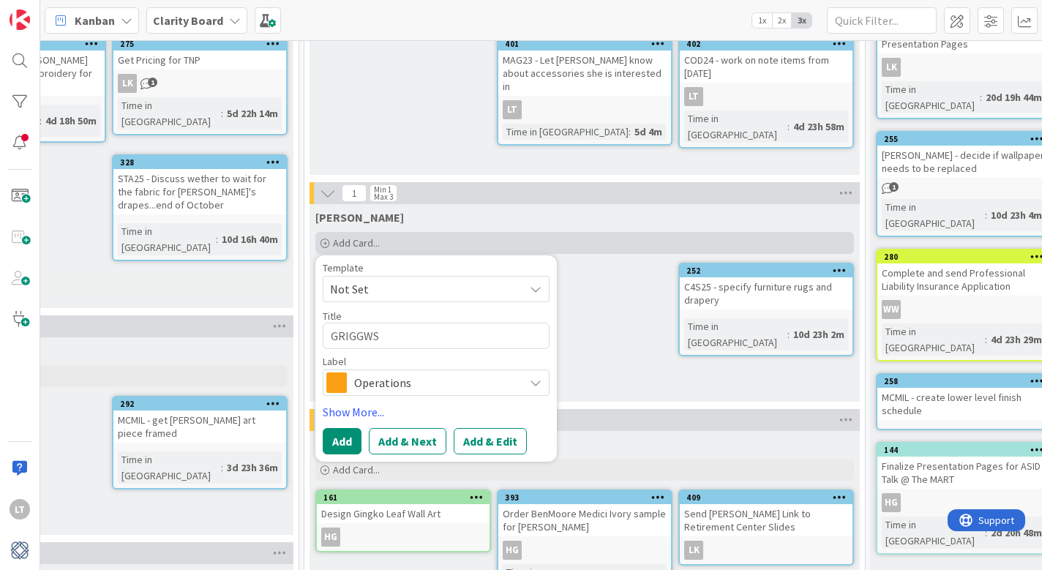
type textarea "GRIGGWS"
type textarea "x"
type textarea "GRIGGW"
type textarea "x"
type textarea "[PERSON_NAME]"
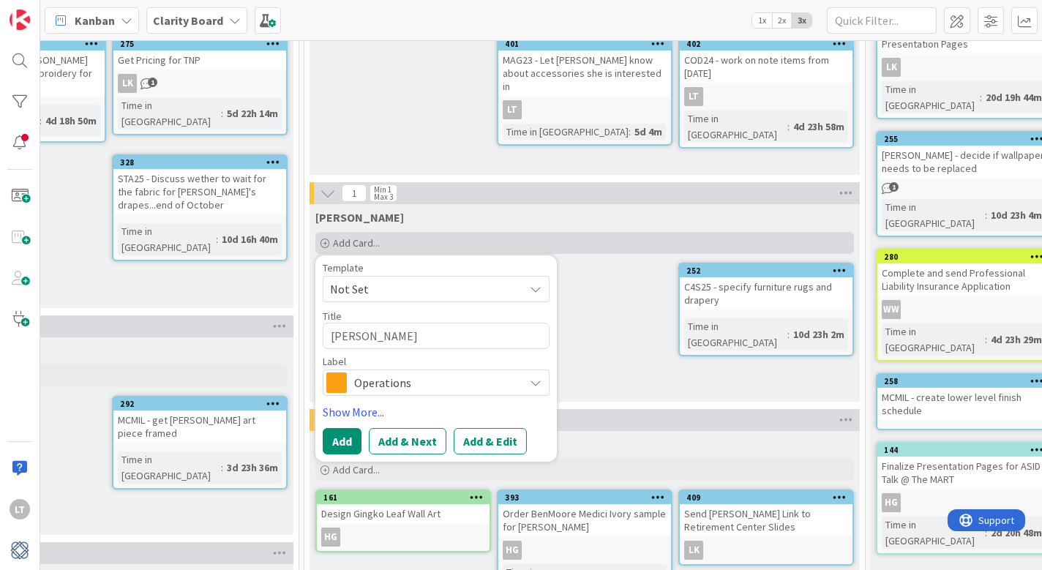
type textarea "x"
type textarea "[PERSON_NAME]"
type textarea "x"
type textarea "[PERSON_NAME]"
type textarea "x"
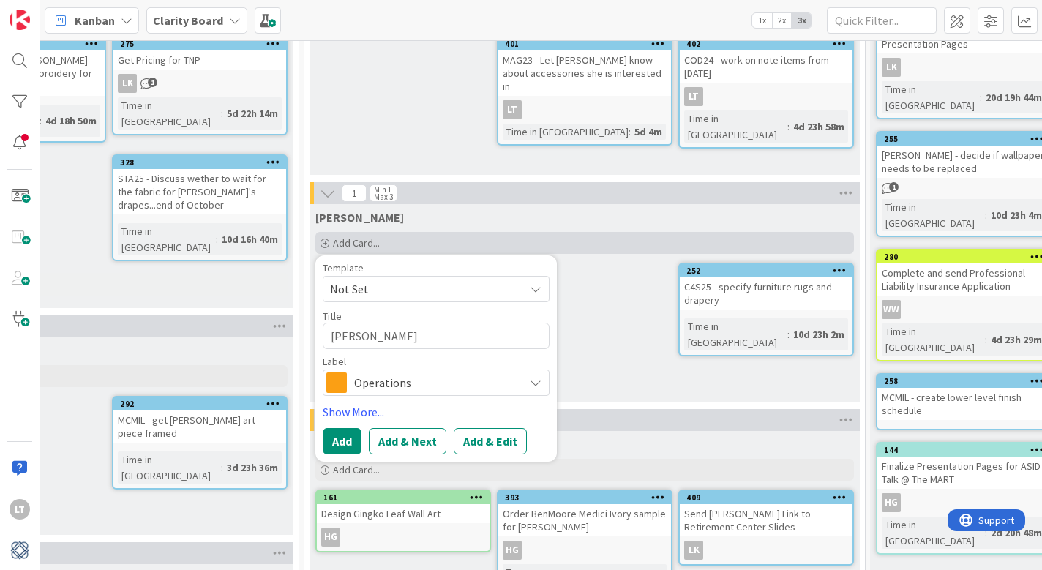
type textarea "[PERSON_NAME] -"
type textarea "x"
type textarea "[PERSON_NAME] -"
type textarea "x"
type textarea "[PERSON_NAME] -"
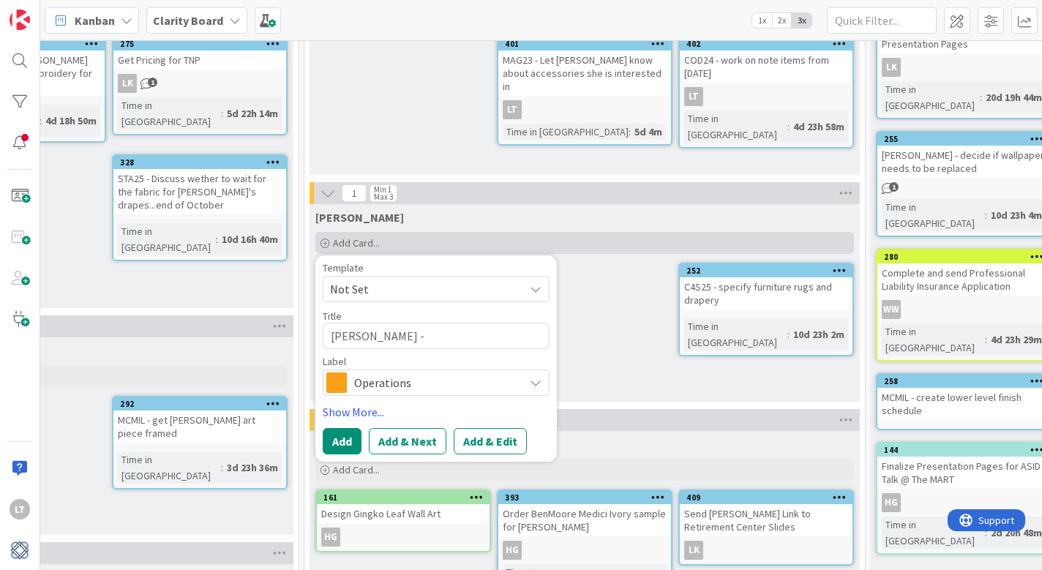
type textarea "x"
type textarea "[PERSON_NAME] - f"
type textarea "x"
type textarea "[PERSON_NAME] - fo"
type textarea "x"
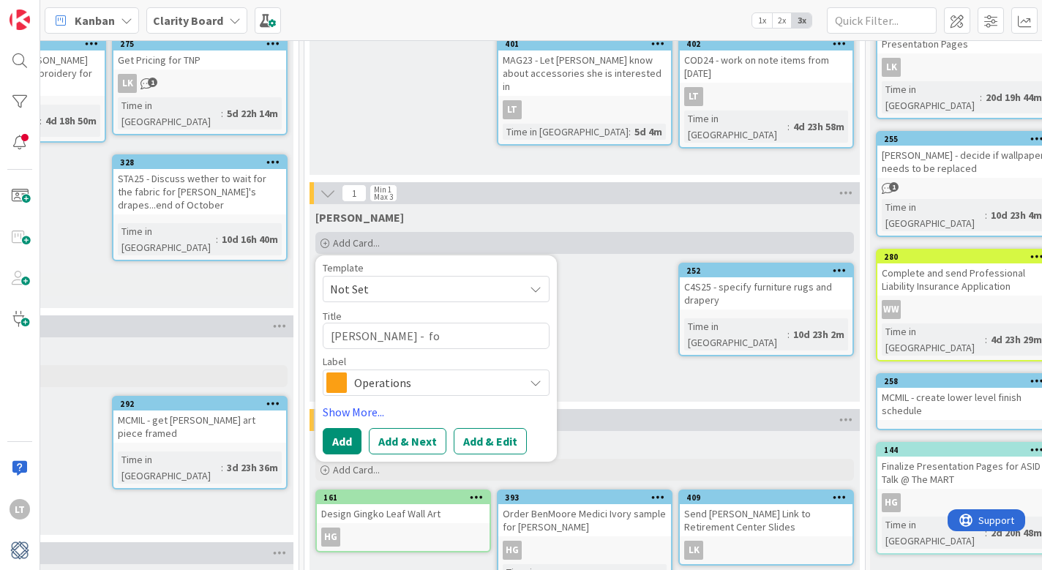
type textarea "[PERSON_NAME] - fol"
type textarea "x"
type textarea "[PERSON_NAME]"
type textarea "x"
type textarea "[PERSON_NAME]"
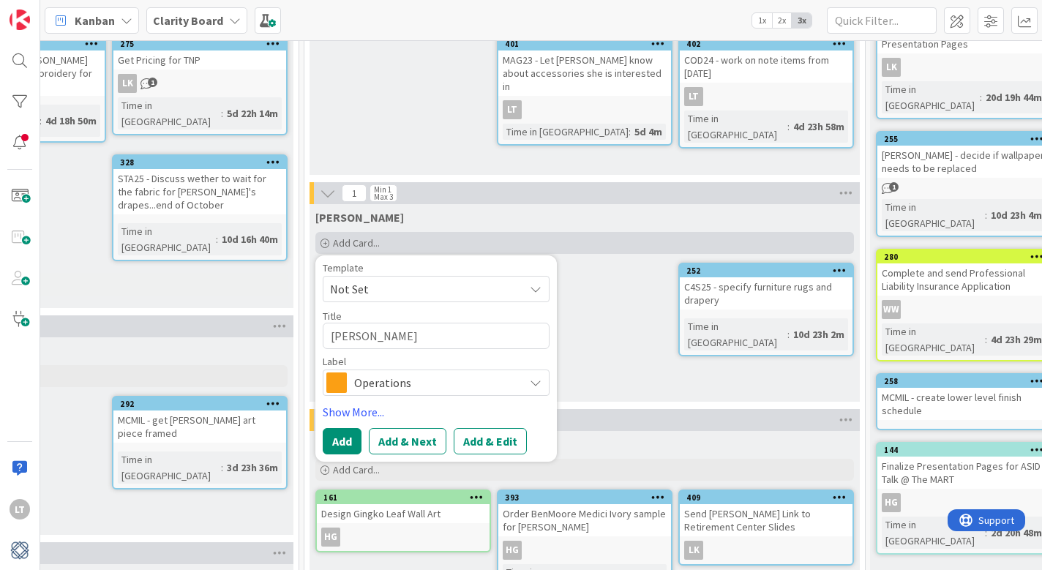
type textarea "x"
type textarea "[PERSON_NAME] - follow"
type textarea "x"
type textarea "[PERSON_NAME] - follow"
type textarea "x"
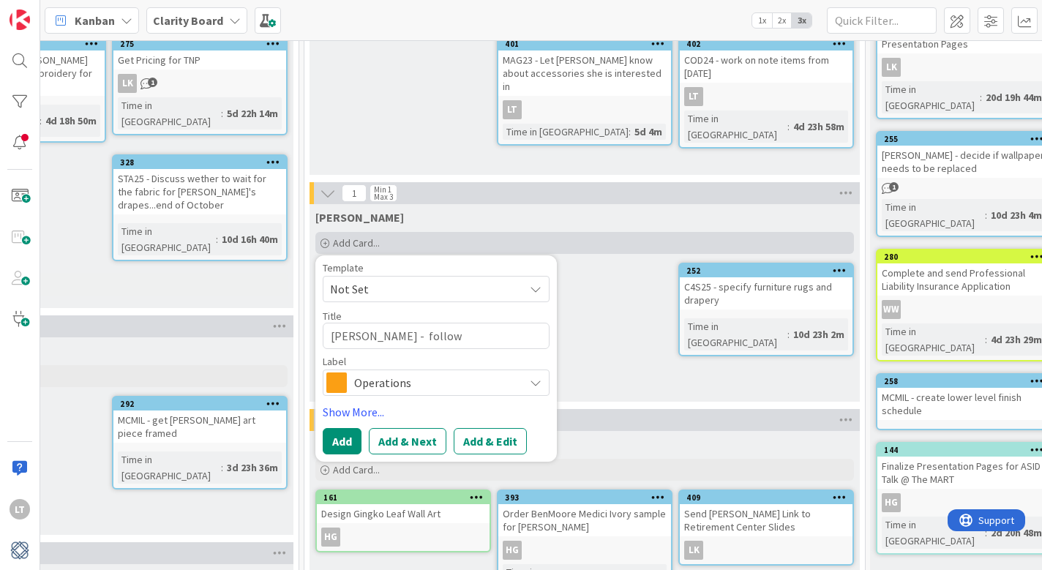
type textarea "[PERSON_NAME] - follow u"
type textarea "x"
type textarea "[PERSON_NAME] - follow up"
type textarea "x"
type textarea "[PERSON_NAME] - follow up."
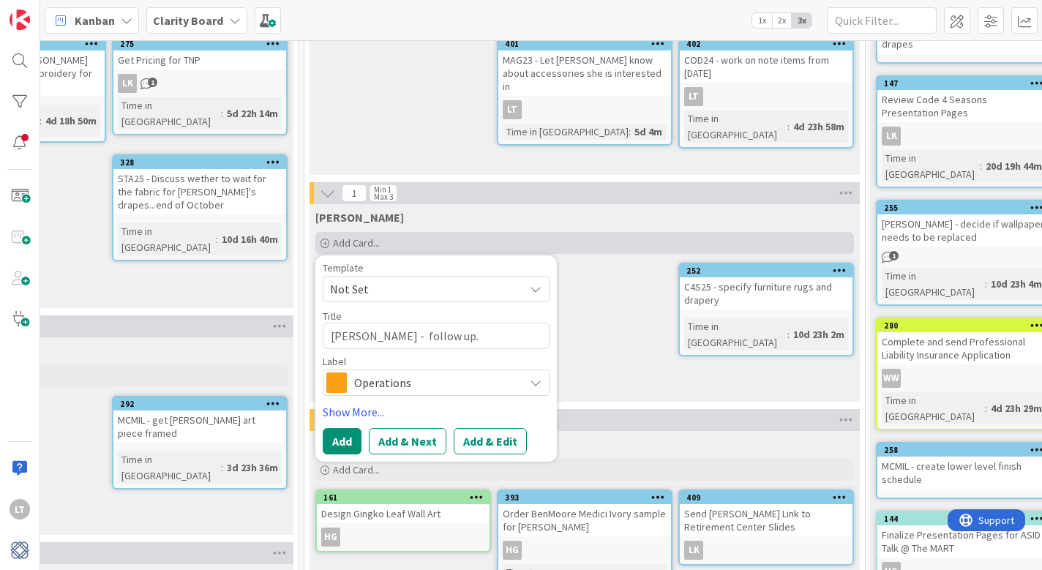
type textarea "x"
type textarea "[PERSON_NAME] - follow up."
type textarea "x"
type textarea "[PERSON_NAME] - follow up"
type textarea "x"
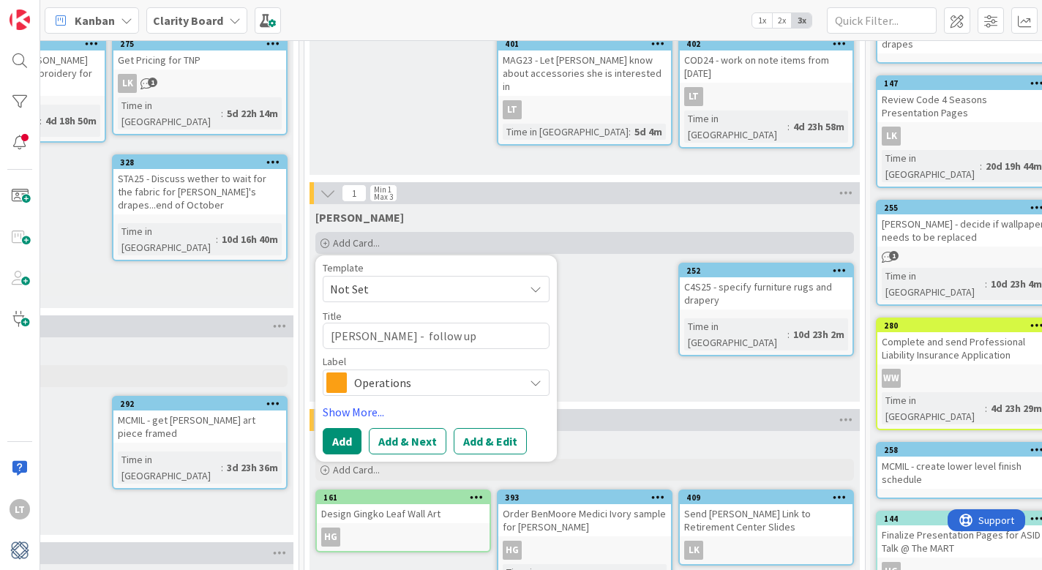
type textarea "[PERSON_NAME] - follow up"
type textarea "x"
type textarea "[PERSON_NAME] - follow up r"
type textarea "x"
type textarea "[PERSON_NAME] - follow up re"
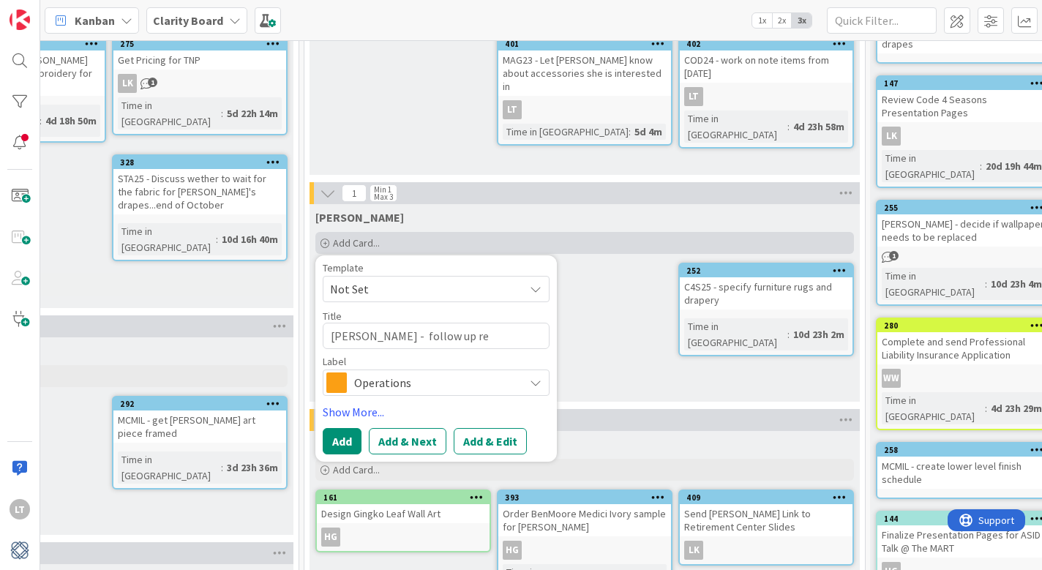
type textarea "x"
type textarea "[PERSON_NAME] - follow up reg"
type textarea "x"
type textarea "[PERSON_NAME] - follow up rega"
type textarea "x"
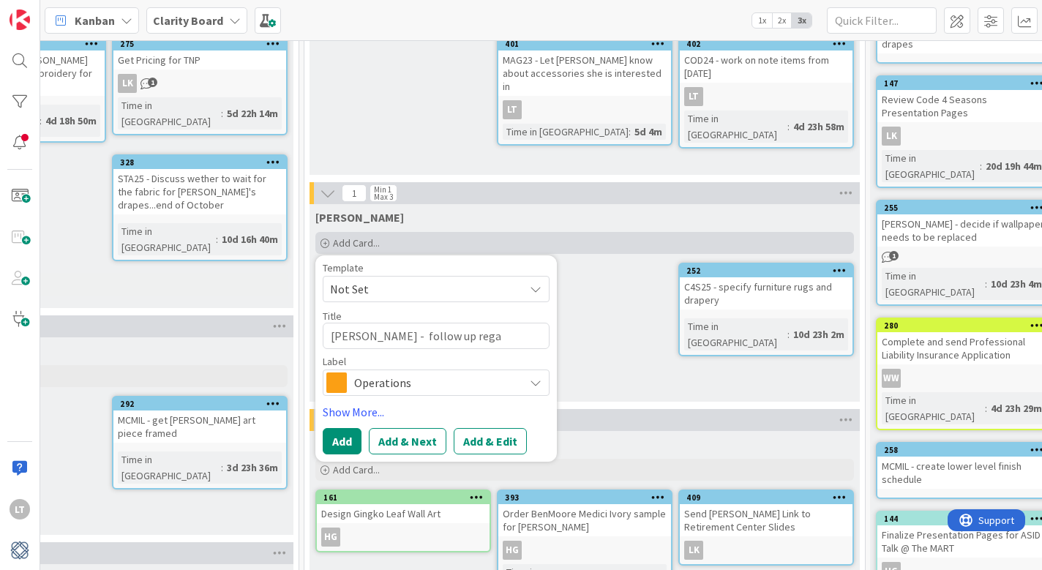
type textarea "[PERSON_NAME] - follow up regar"
type textarea "x"
type textarea "[PERSON_NAME] - follow up regard"
type textarea "x"
type textarea "[PERSON_NAME] - follow up regardn"
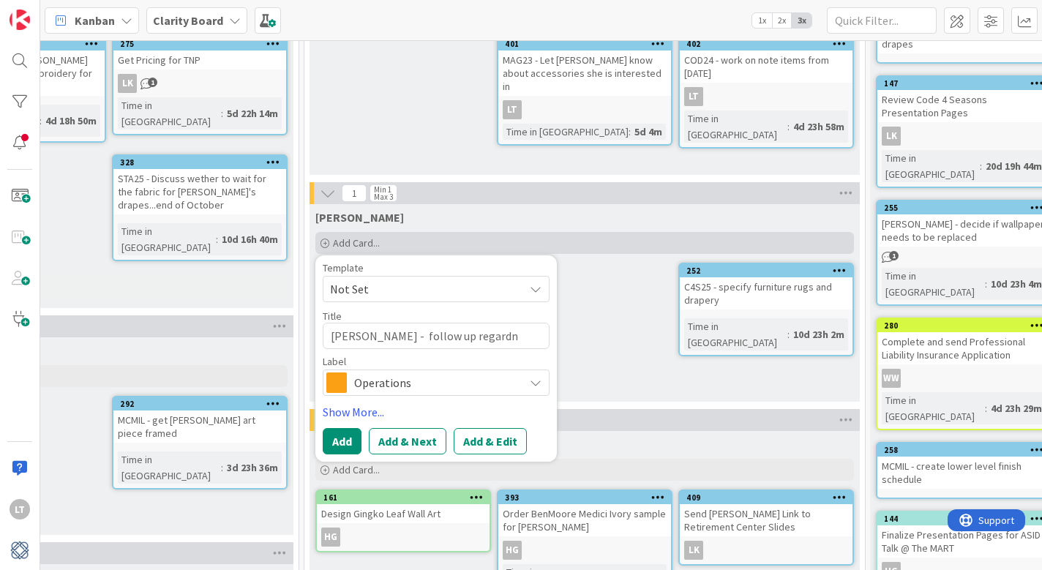
type textarea "x"
type textarea "[PERSON_NAME] - follow up regardng"
type textarea "x"
type textarea "[PERSON_NAME] - follow up regarding"
type textarea "x"
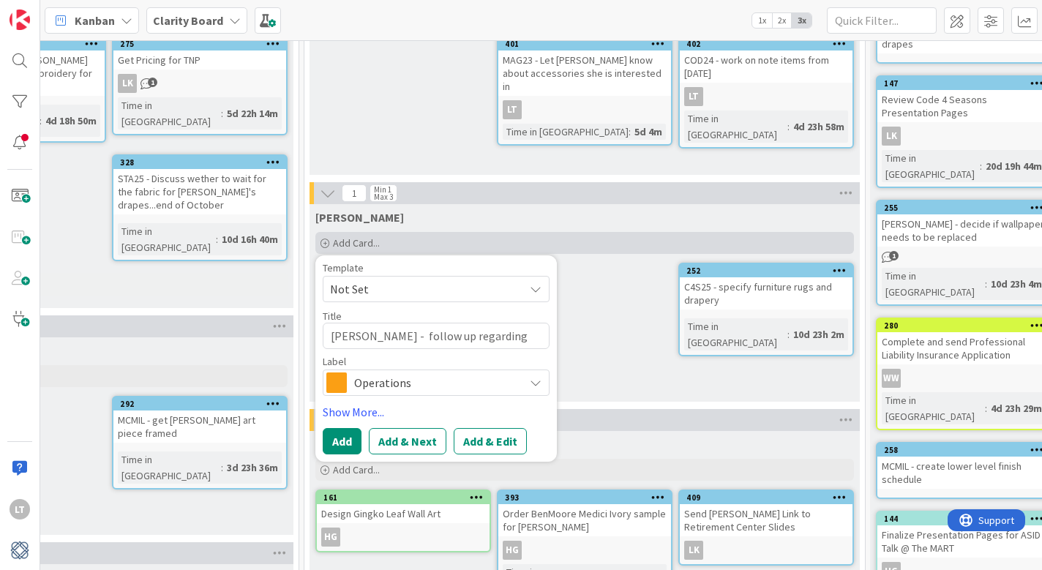
type textarea "[PERSON_NAME] - follow up regarding b"
type textarea "x"
type textarea "[PERSON_NAME] - follow up regarding bo"
type textarea "x"
type textarea "[PERSON_NAME] - follow up regarding b"
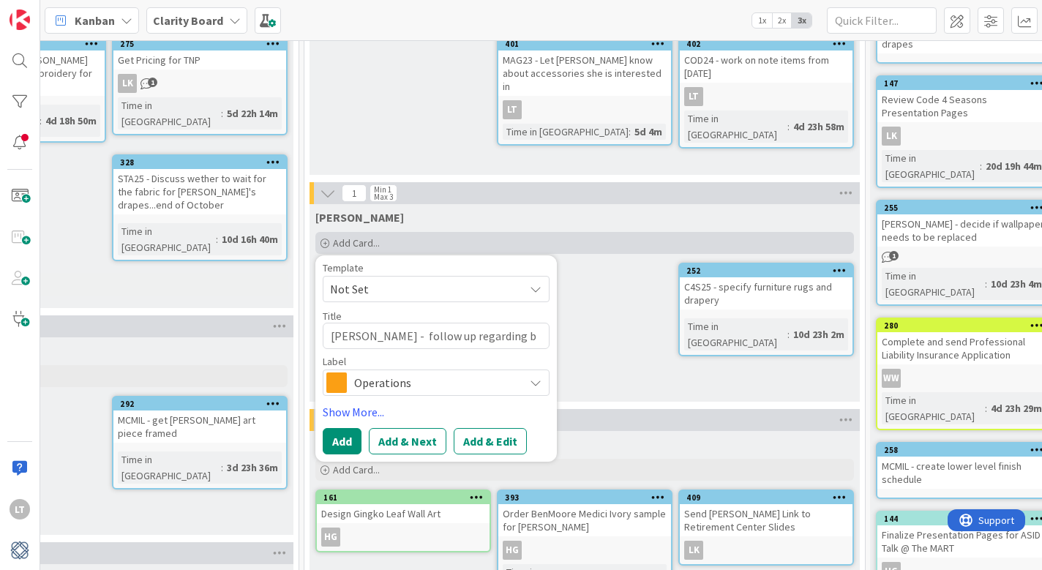
type textarea "x"
type textarea "[PERSON_NAME] - follow up regarding"
type textarea "x"
type textarea "[PERSON_NAME] - follow up regarding m"
type textarea "x"
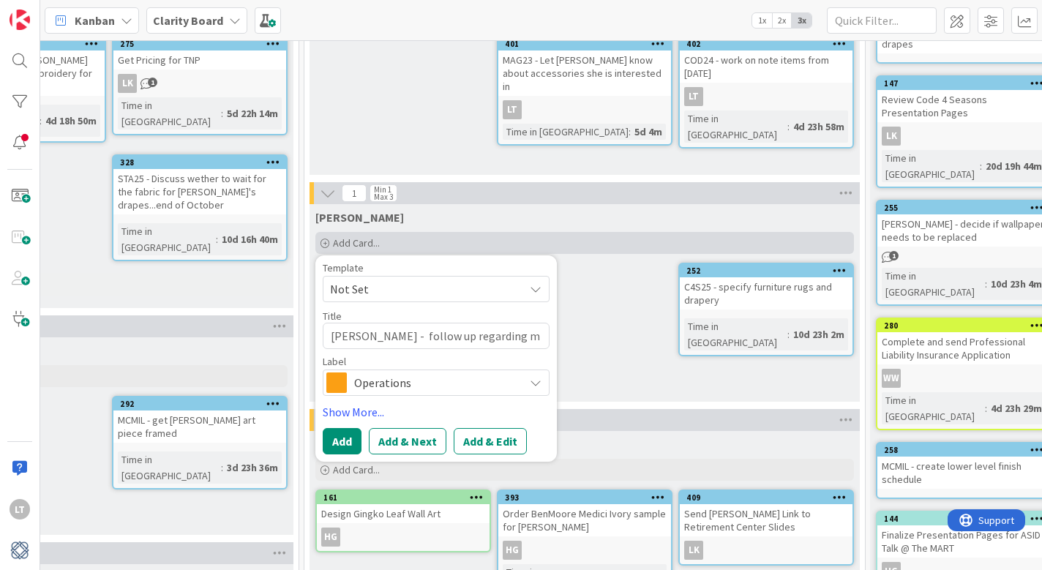
type textarea "[PERSON_NAME] - follow up regarding mo"
type textarea "x"
type textarea "[PERSON_NAME] - follow up regarding moo"
type textarea "x"
type textarea "[PERSON_NAME] - follow up regarding mood"
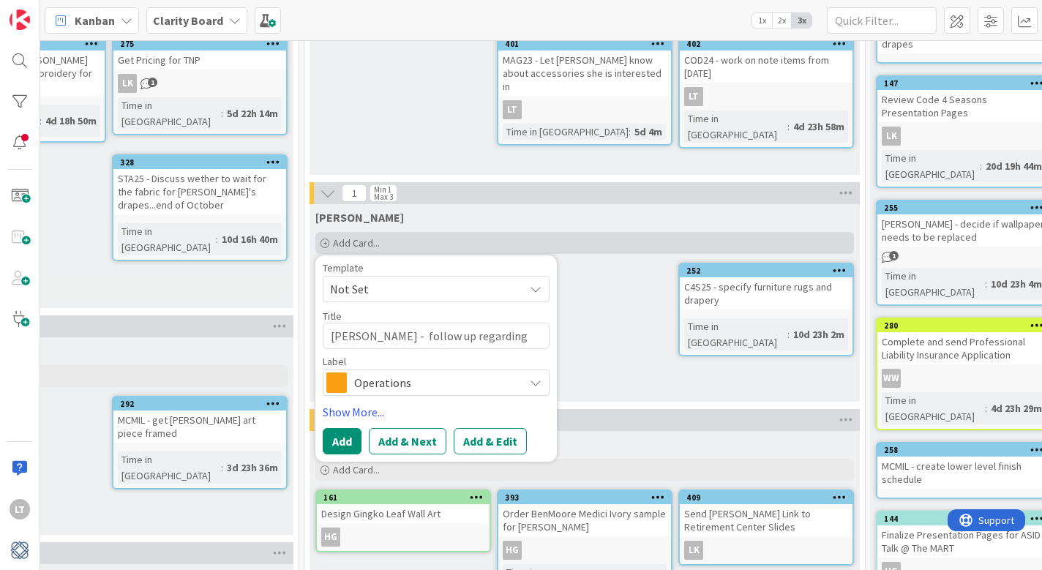
type textarea "x"
type textarea "[PERSON_NAME] - follow up regarding mood"
type textarea "x"
type textarea "[PERSON_NAME] - follow up regarding mood b"
type textarea "x"
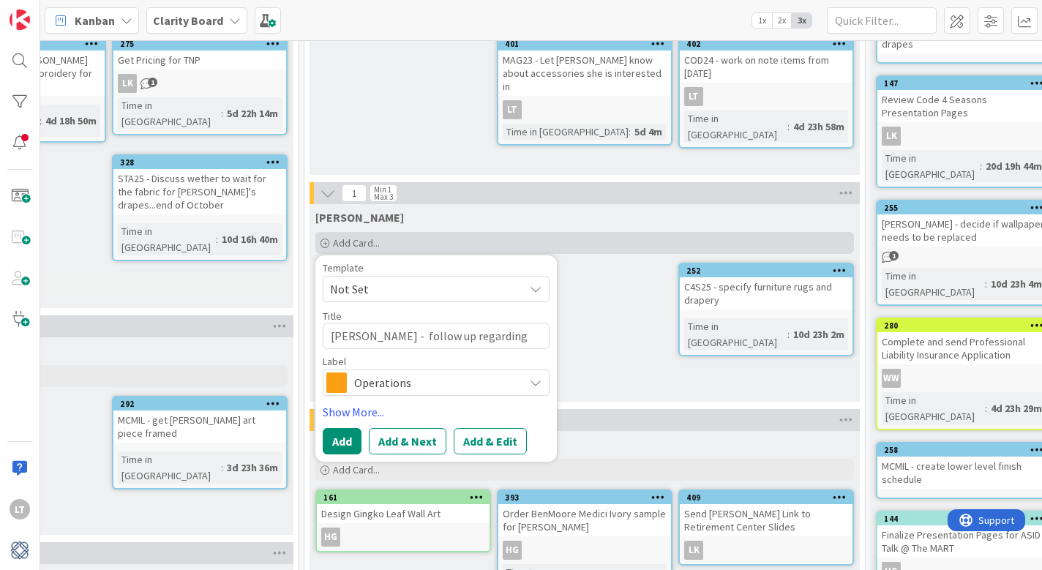
type textarea "[PERSON_NAME] - follow up regarding mood bo"
type textarea "x"
type textarea "[PERSON_NAME] - follow up regarding mood boa"
type textarea "x"
type textarea "[PERSON_NAME] - follow up regarding mood boar"
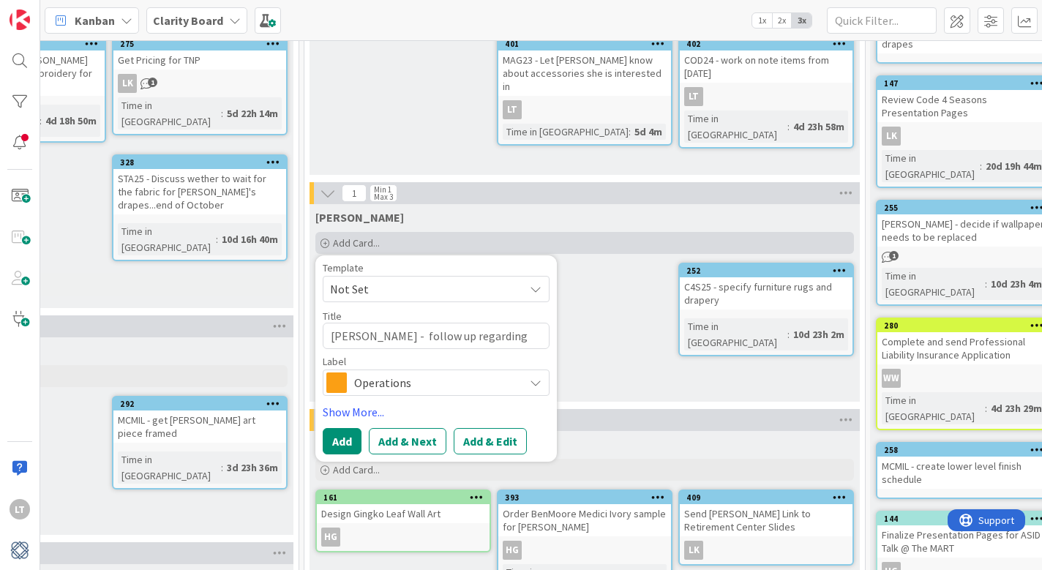
type textarea "x"
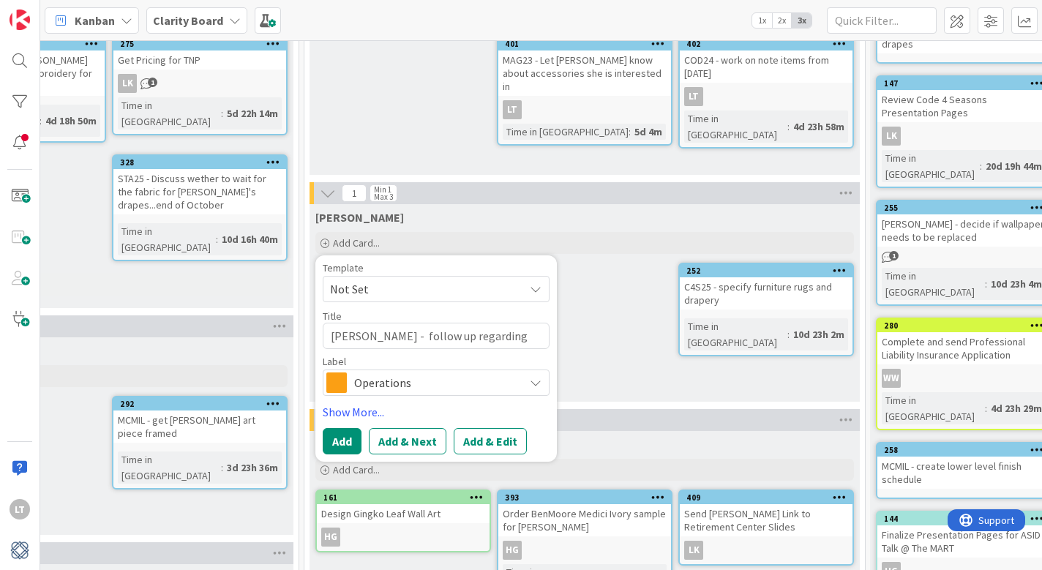
type textarea "[PERSON_NAME] - follow up regarding mood board"
click at [391, 381] on span "Operations" at bounding box center [435, 382] width 162 height 20
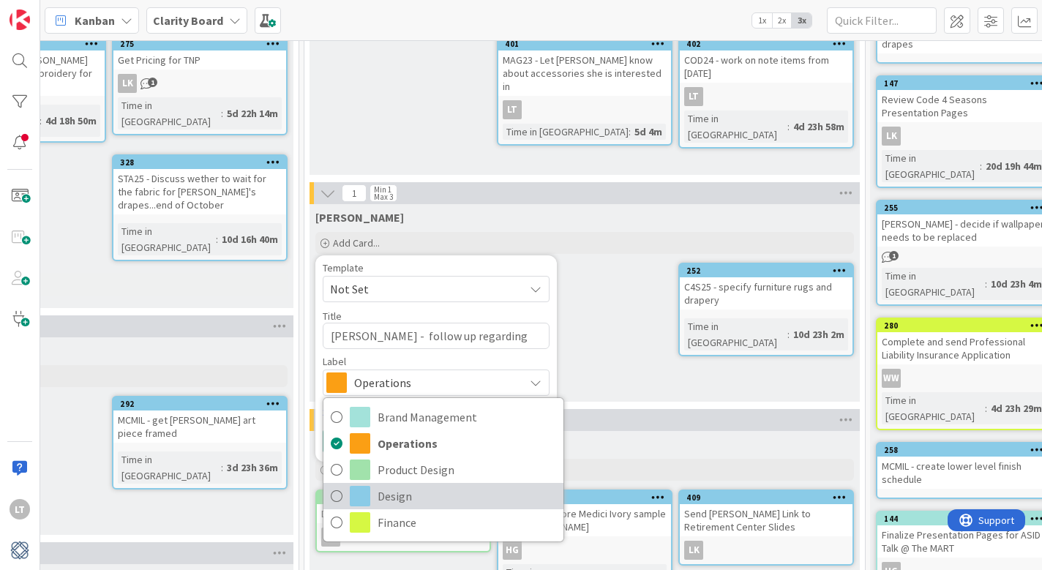
click at [334, 498] on icon at bounding box center [337, 496] width 12 height 22
type textarea "x"
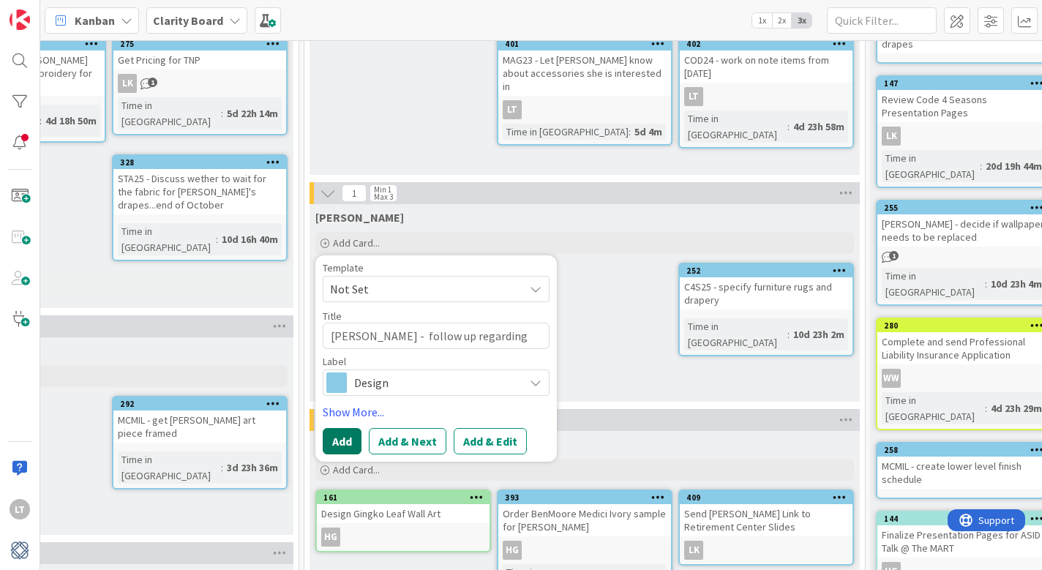
click at [335, 446] on button "Add" at bounding box center [342, 441] width 39 height 26
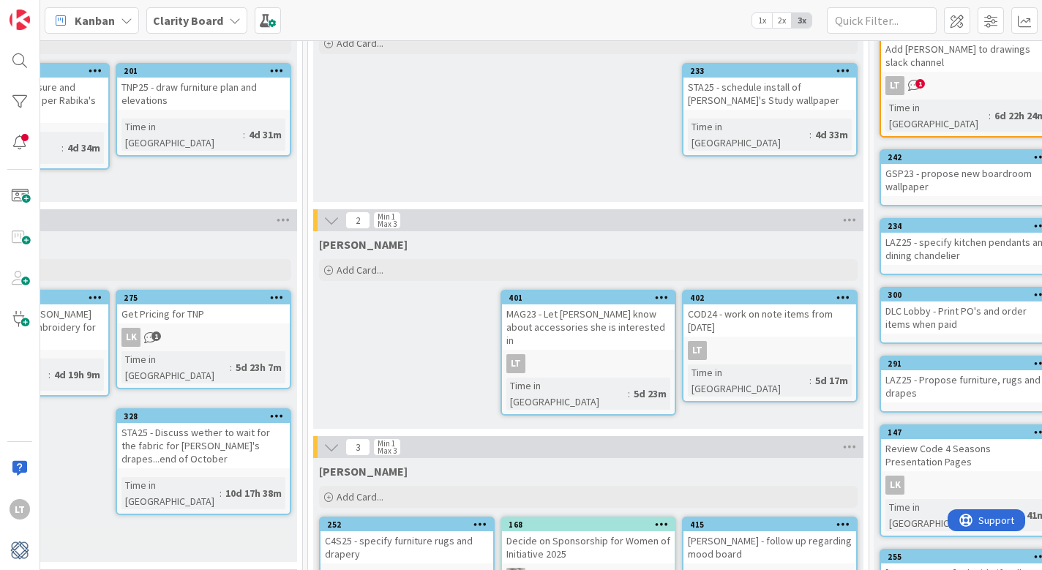
scroll to position [132, 1246]
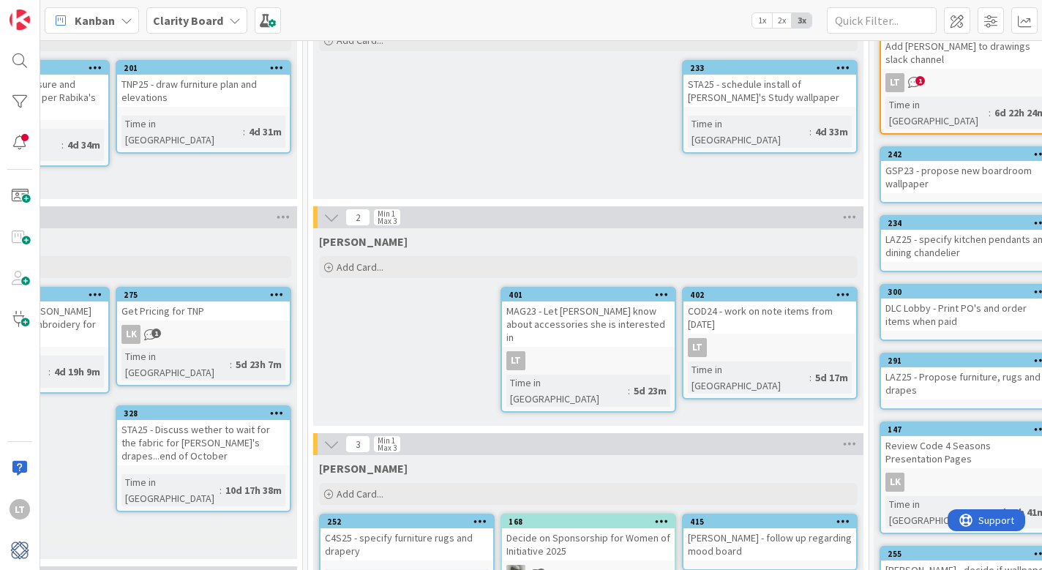
click at [603, 337] on link "401 MAG23 - Let [PERSON_NAME] know about accessories she is interested in LT Ti…" at bounding box center [589, 350] width 176 height 126
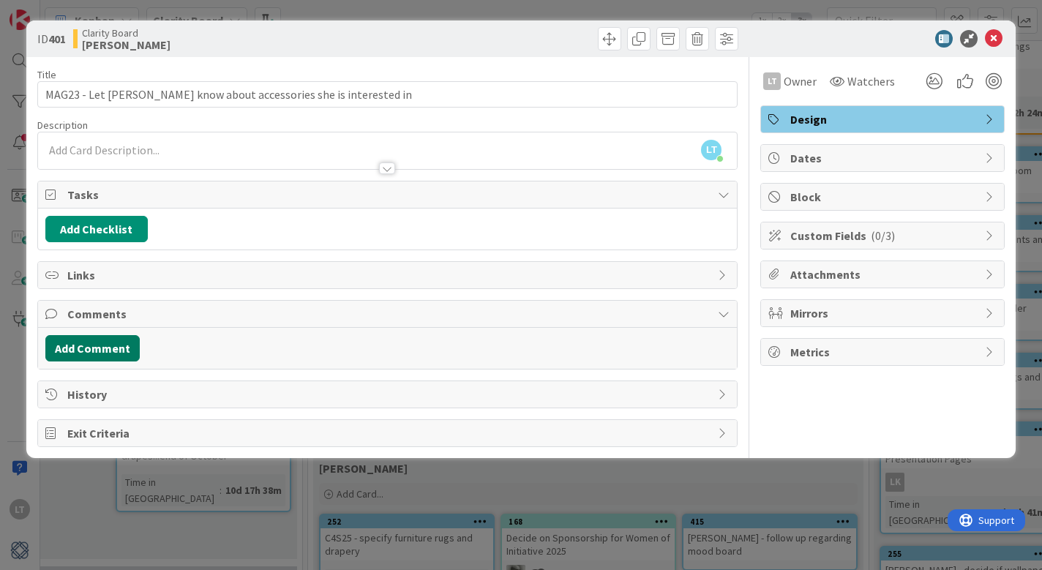
click at [112, 348] on button "Add Comment" at bounding box center [92, 348] width 94 height 26
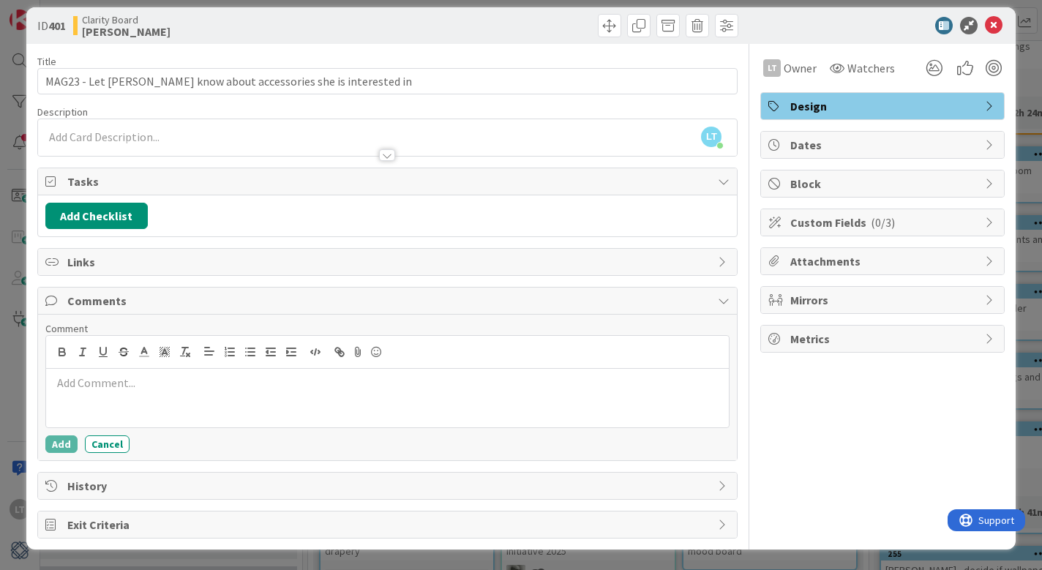
scroll to position [13, 0]
click at [940, 66] on icon at bounding box center [934, 68] width 26 height 26
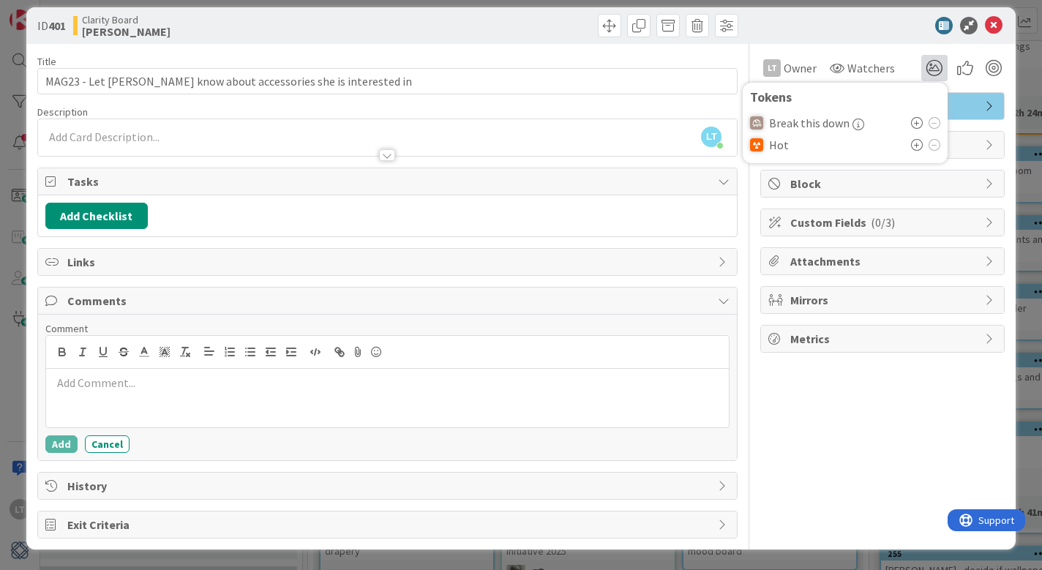
click at [883, 34] on div "ID 401 Clarity Board [PERSON_NAME]" at bounding box center [521, 25] width 990 height 37
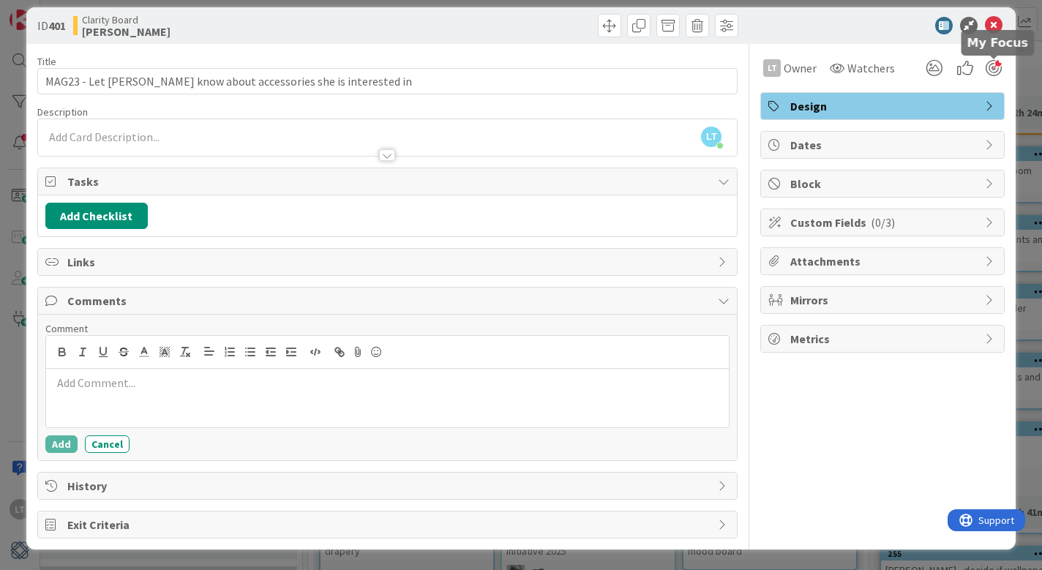
click at [993, 68] on div at bounding box center [994, 68] width 16 height 16
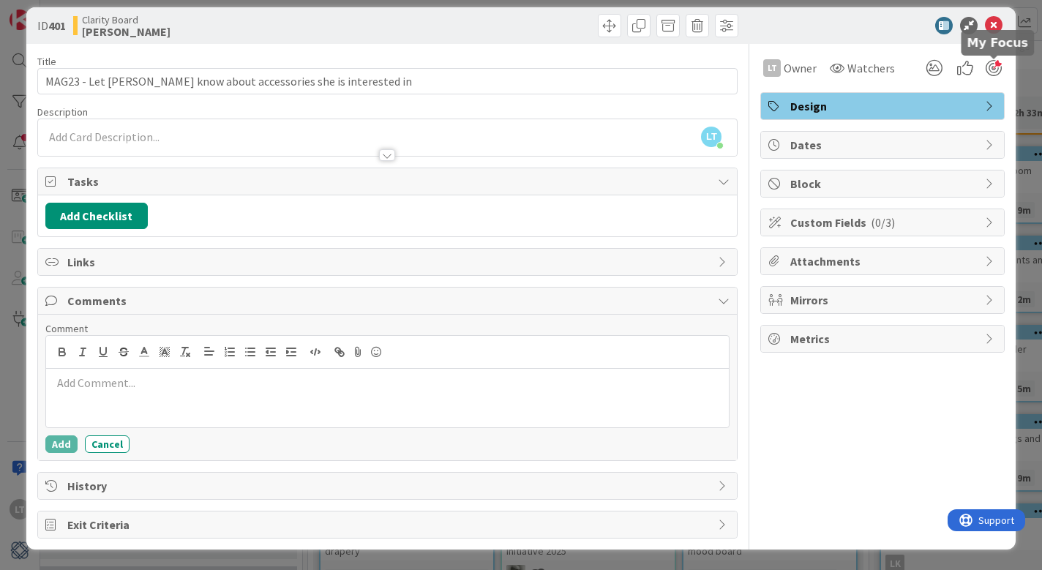
click at [992, 66] on div at bounding box center [994, 68] width 16 height 16
click at [992, 23] on icon at bounding box center [994, 26] width 18 height 18
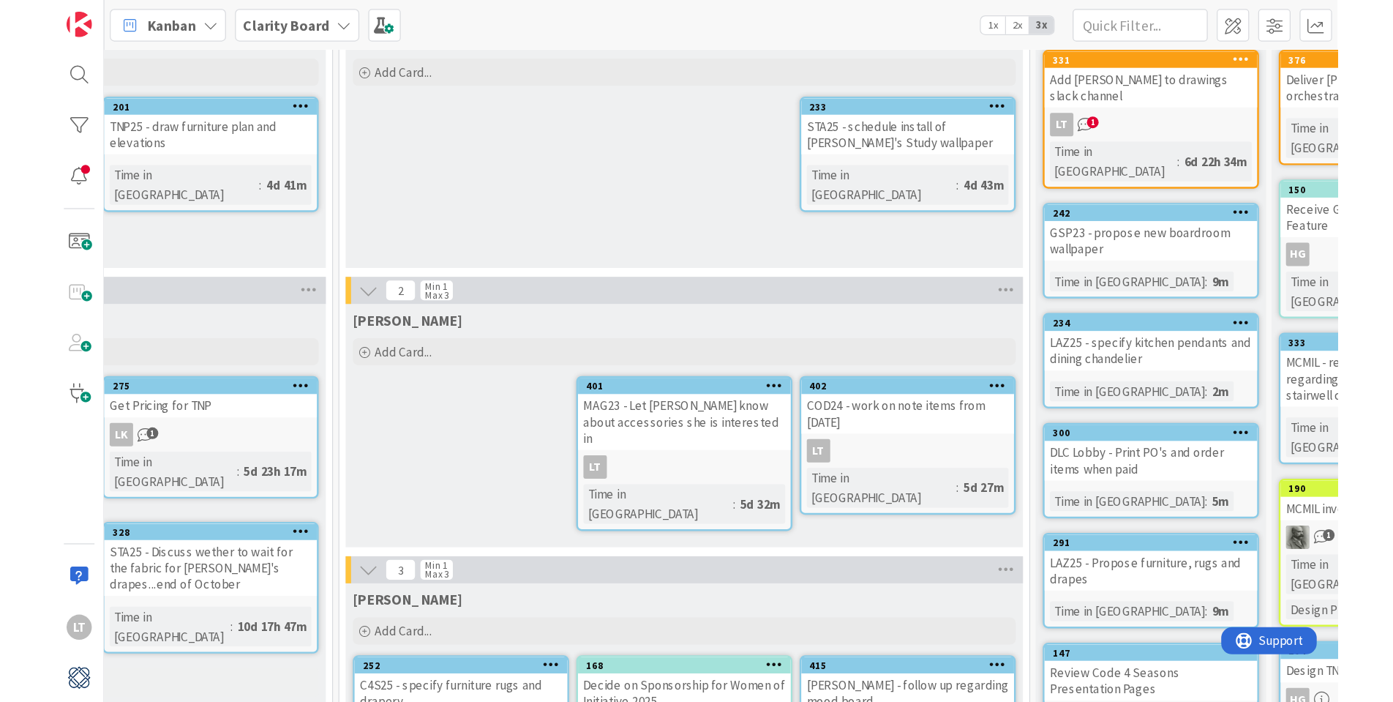
scroll to position [114, 1265]
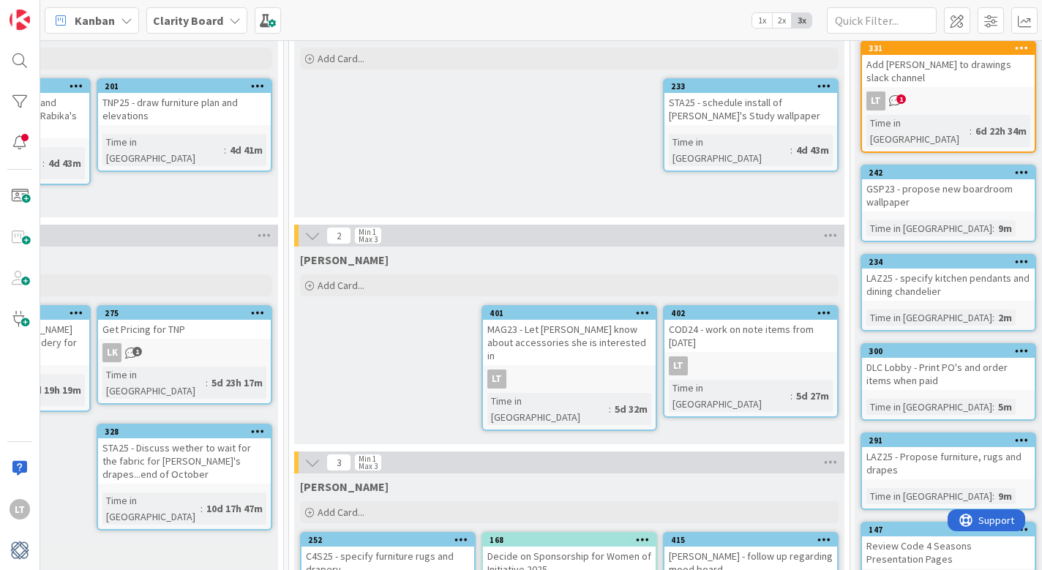
click at [641, 312] on icon at bounding box center [643, 312] width 14 height 10
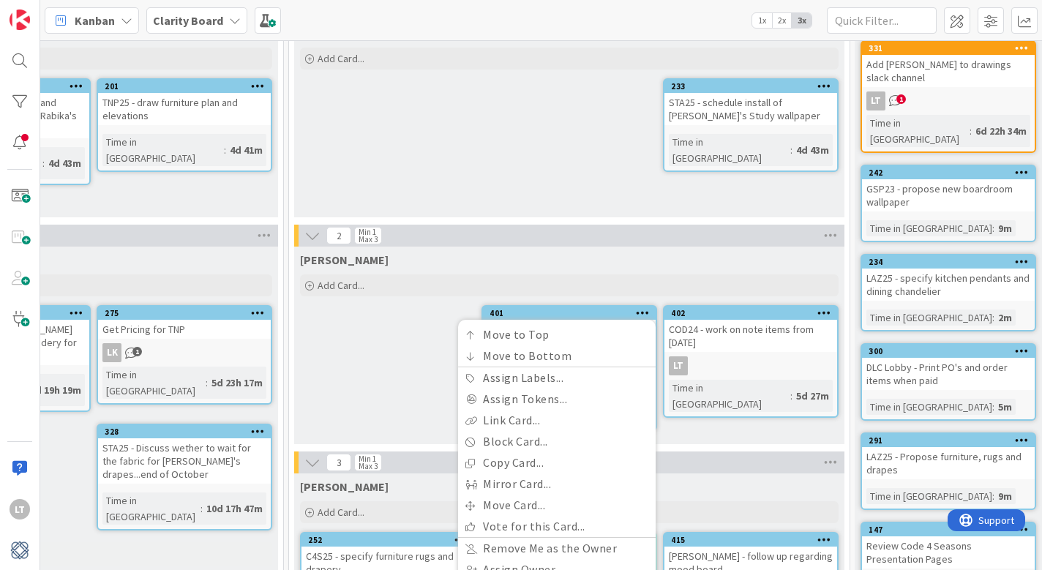
click at [399, 343] on div "[PERSON_NAME] Add Card... 402 COD24 - work on note items from [DATE] LT Time in…" at bounding box center [569, 346] width 550 height 198
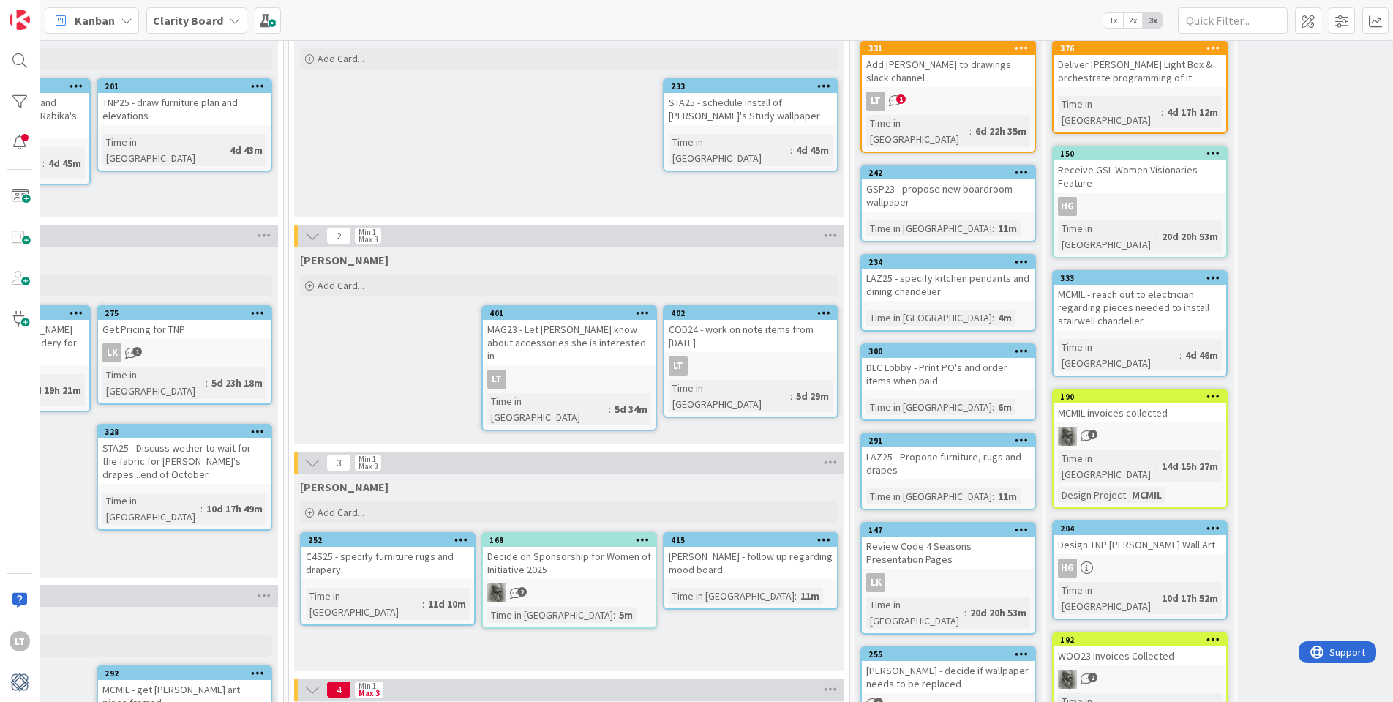
scroll to position [114, 1265]
